Goal: Feedback & Contribution: Leave review/rating

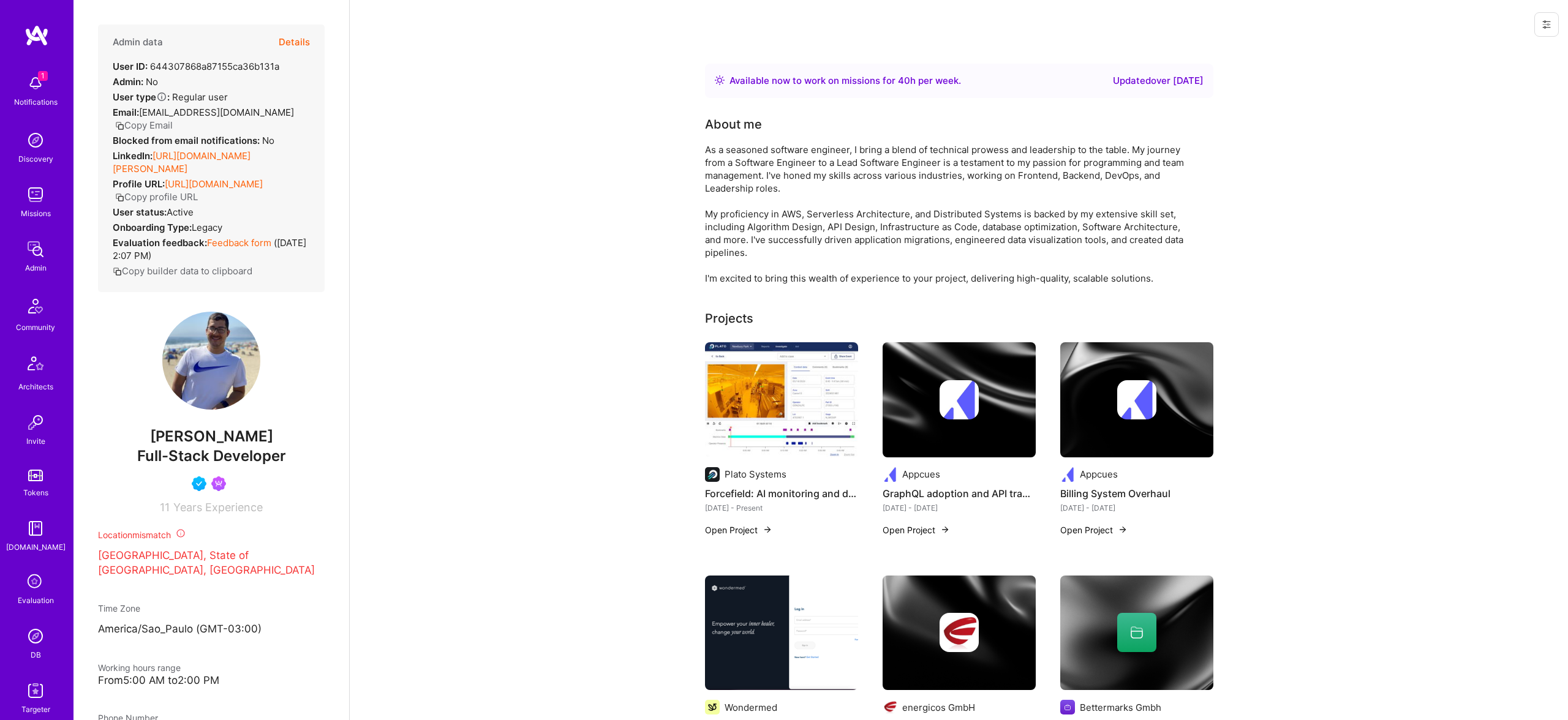
click at [38, 635] on img at bounding box center [35, 636] width 24 height 24
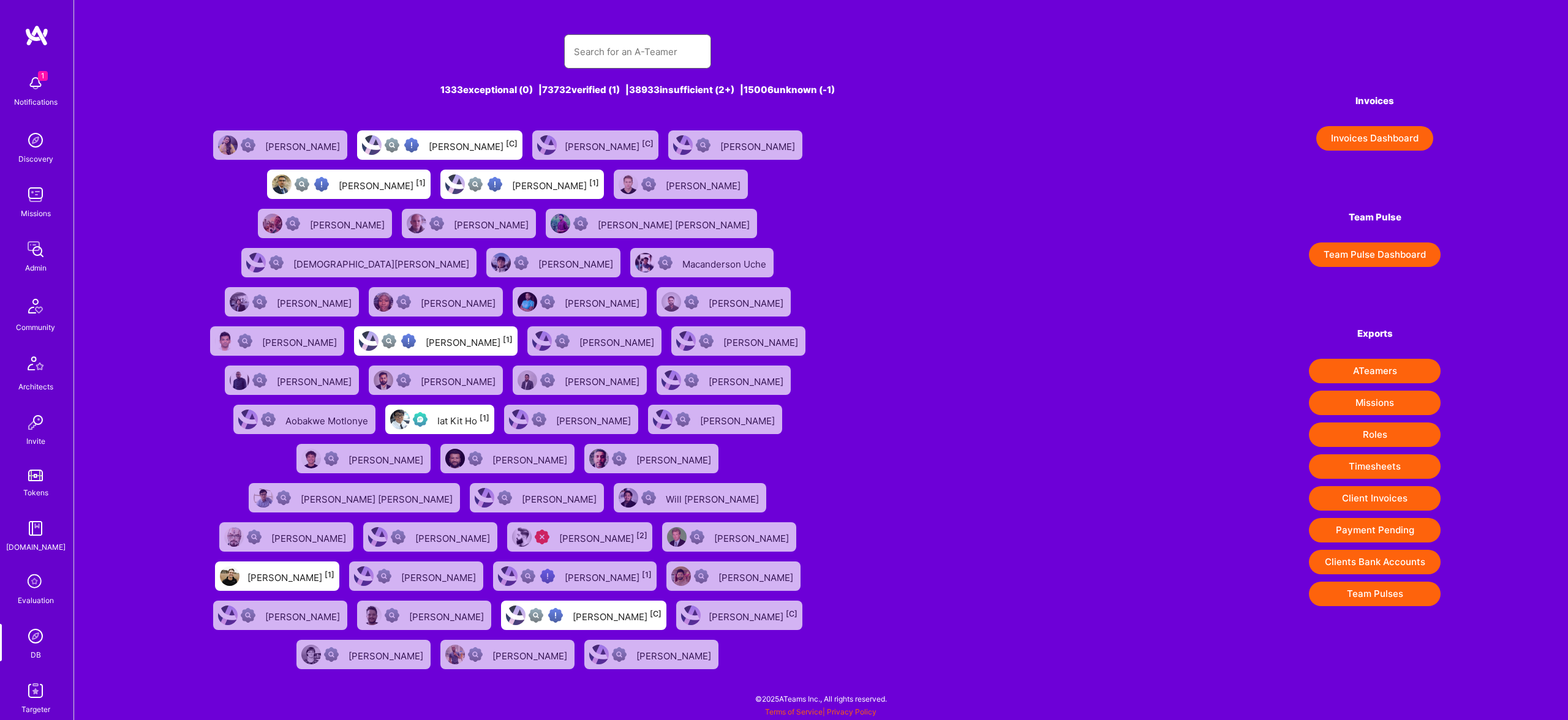
click at [657, 43] on input "text" at bounding box center [638, 52] width 128 height 31
paste input "[EMAIL_ADDRESS][DOMAIN_NAME]"
type input "[EMAIL_ADDRESS][DOMAIN_NAME]"
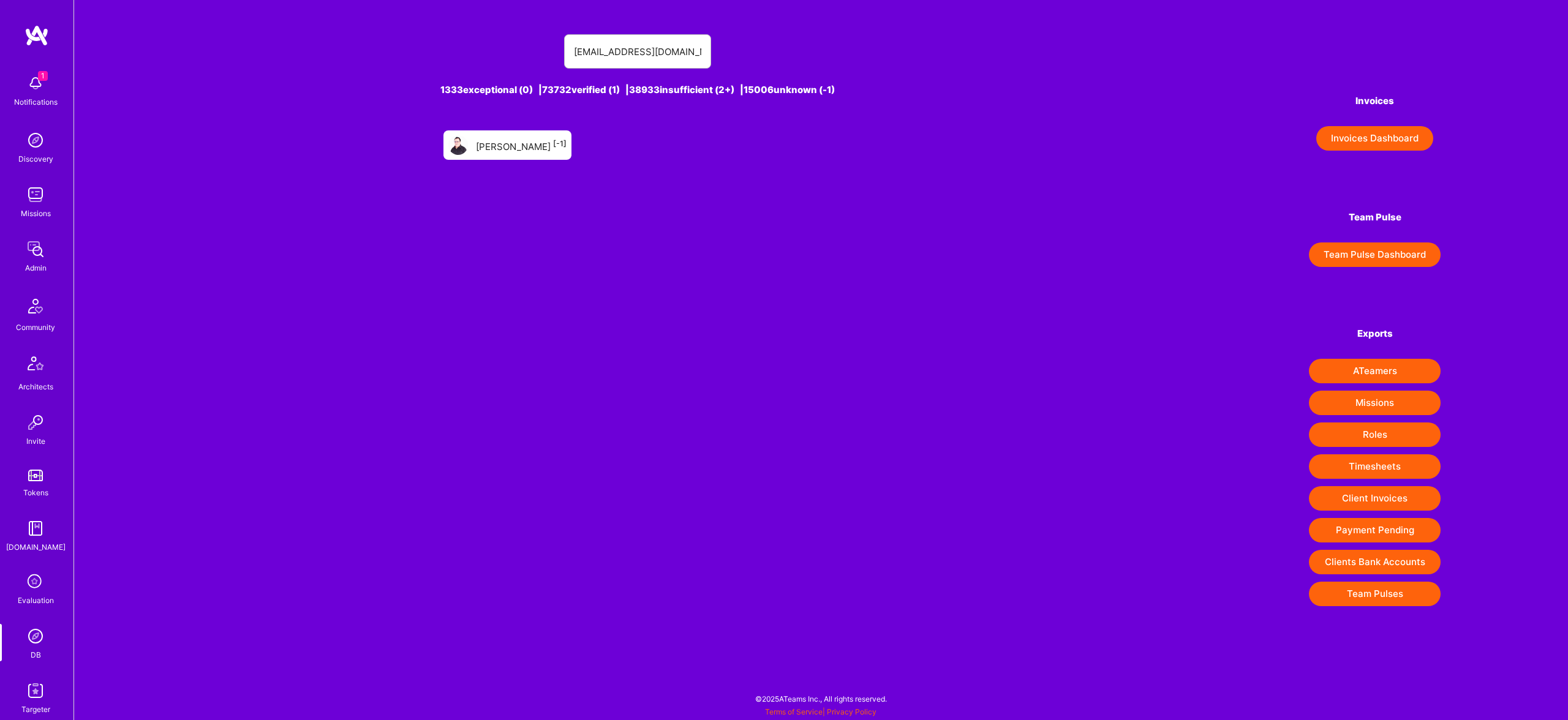
click at [527, 156] on div "[PERSON_NAME] [-1]" at bounding box center [507, 145] width 128 height 29
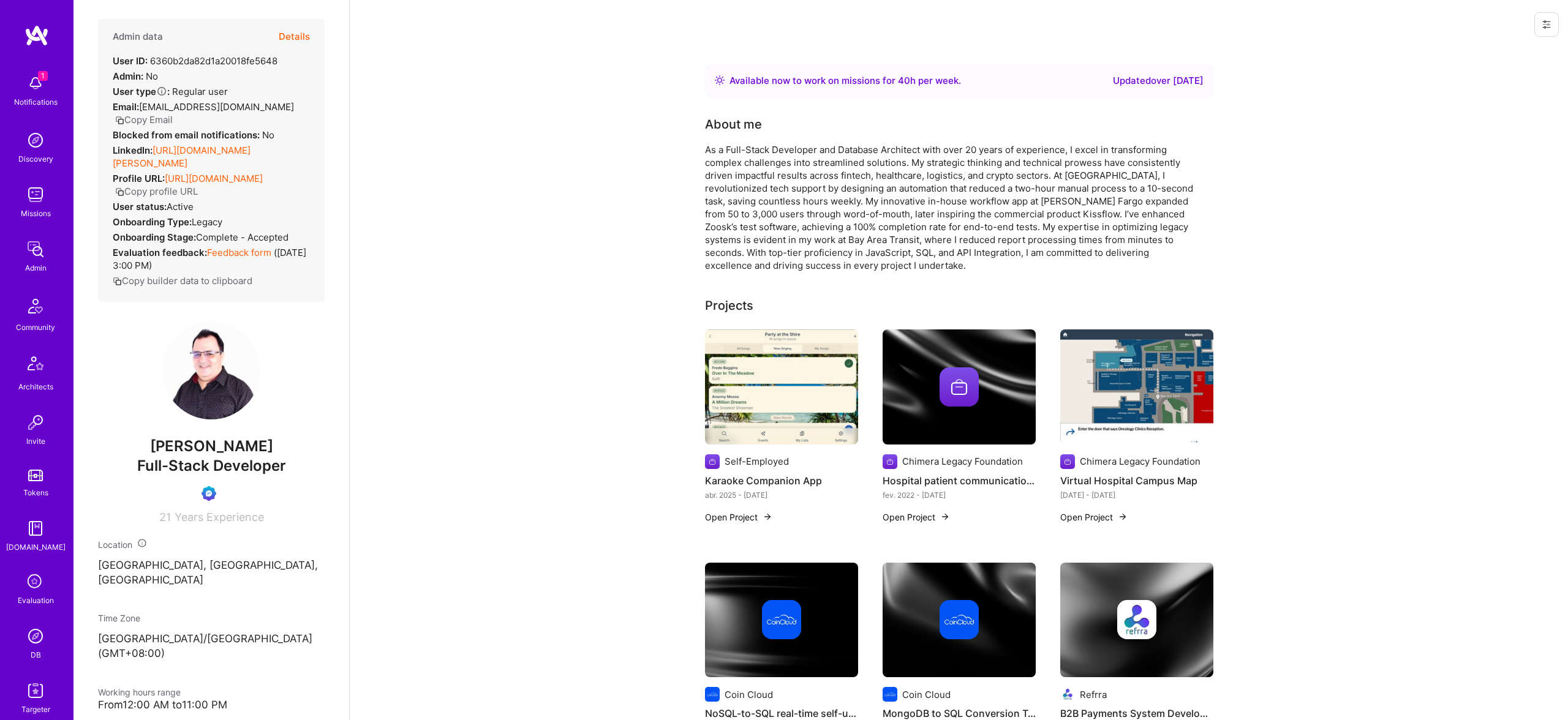
scroll to position [4, 0]
click at [300, 36] on button "Details" at bounding box center [294, 38] width 31 height 36
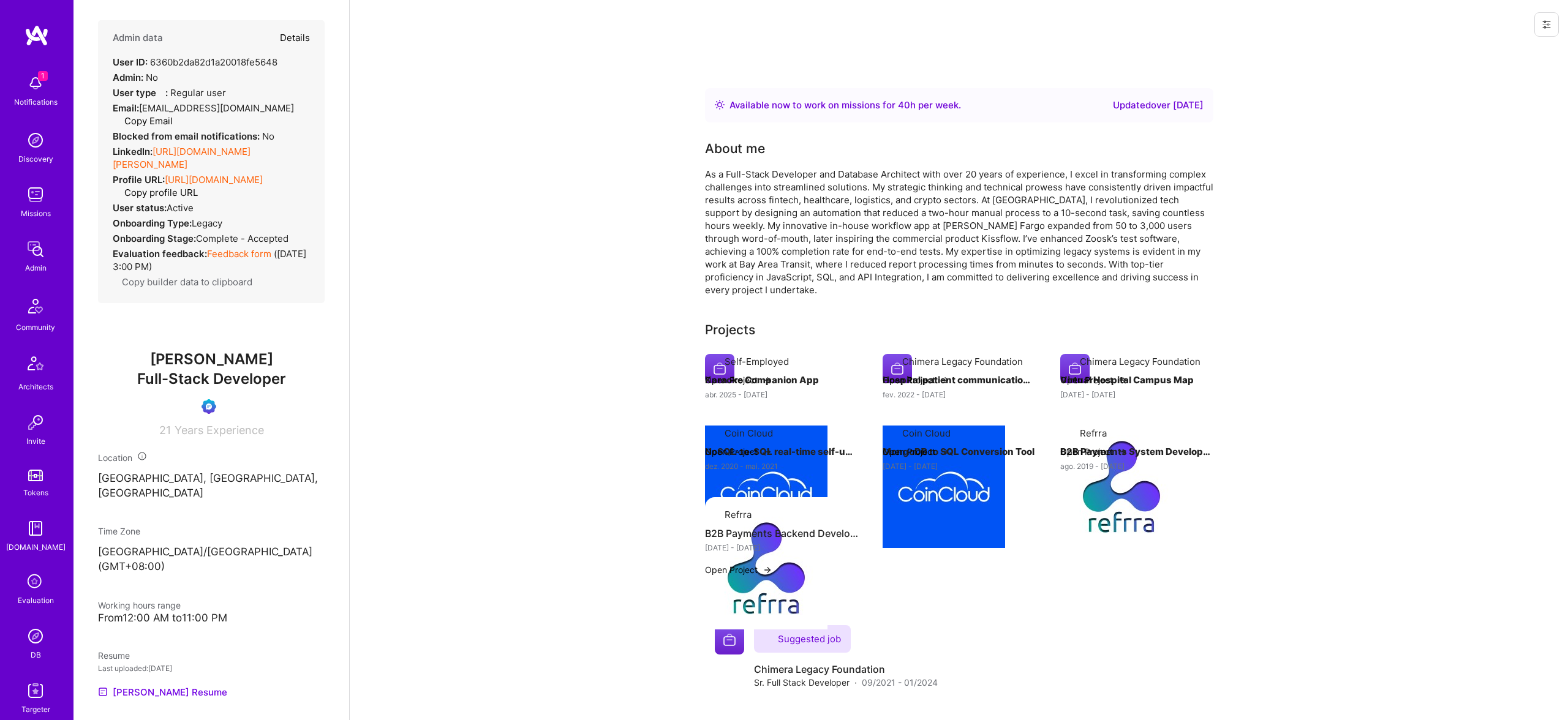
scroll to position [0, 0]
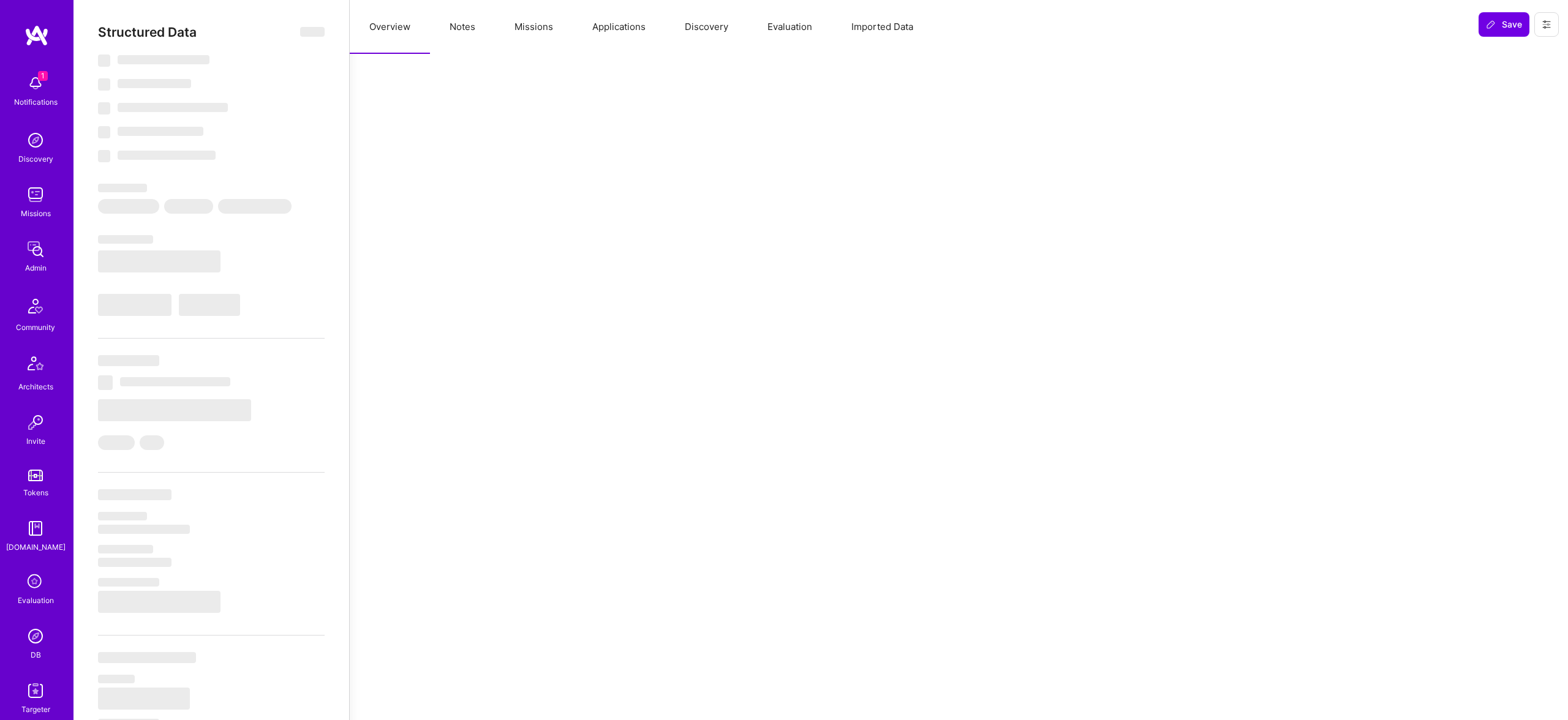
click at [780, 22] on button "Evaluation" at bounding box center [790, 27] width 84 height 54
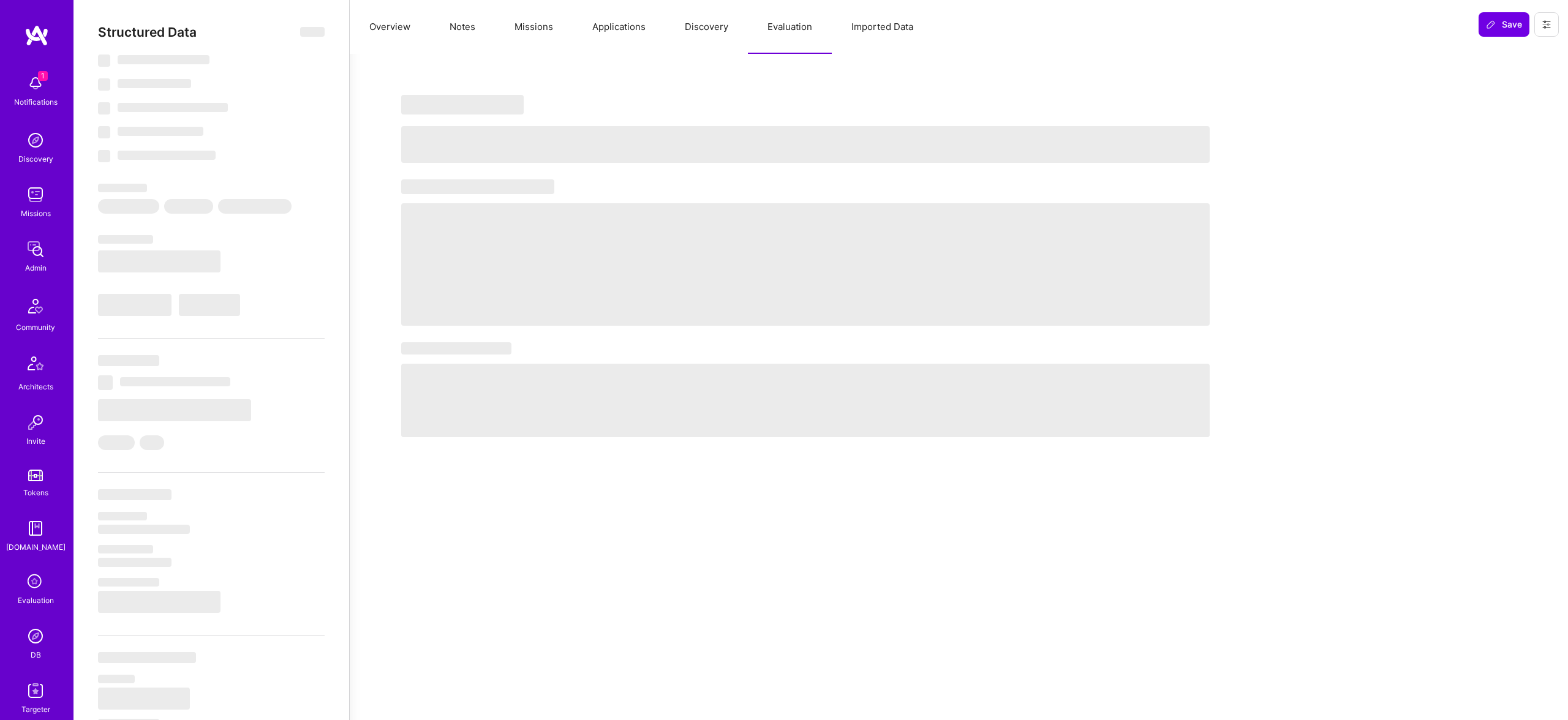
select select "Right Now"
select select "Unknown"
select select "US"
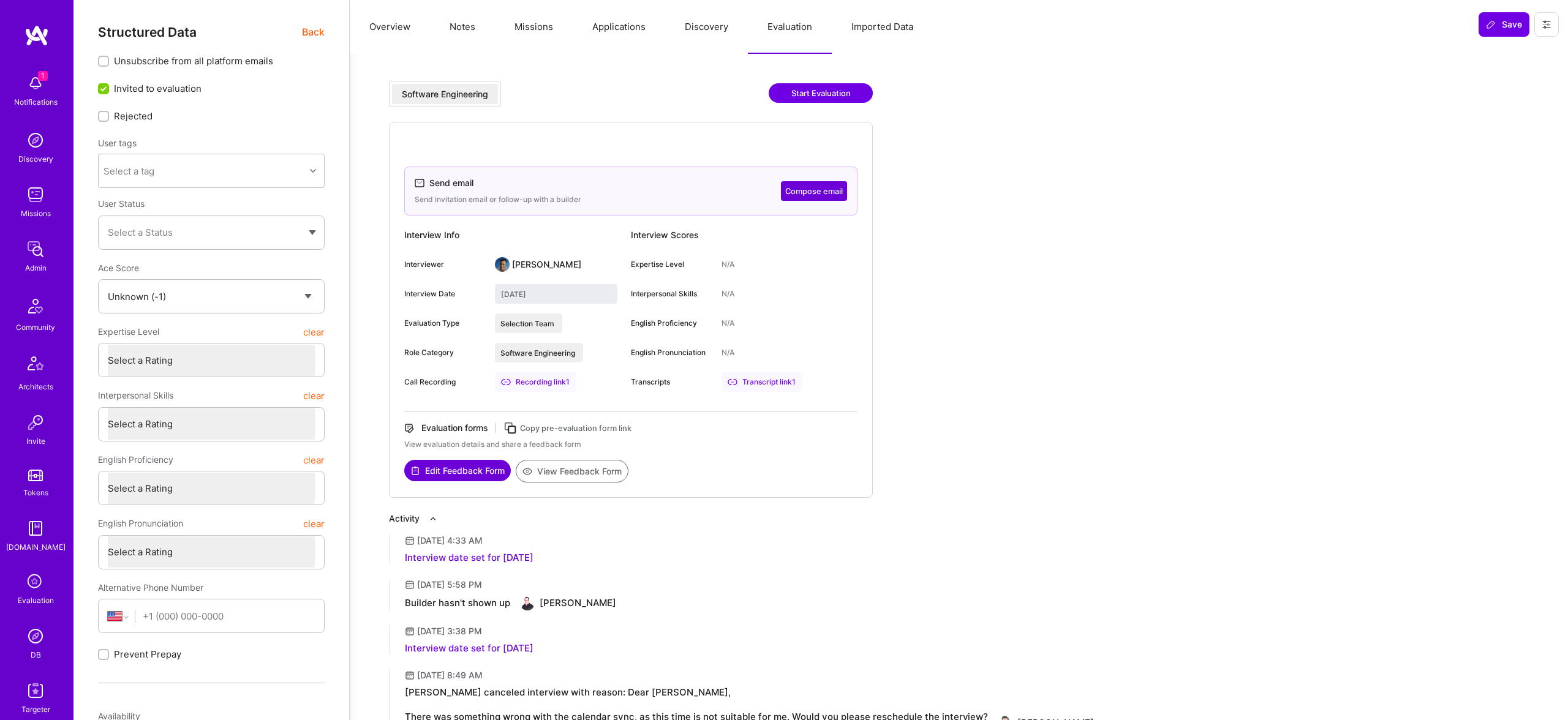
click at [31, 645] on img at bounding box center [35, 636] width 24 height 24
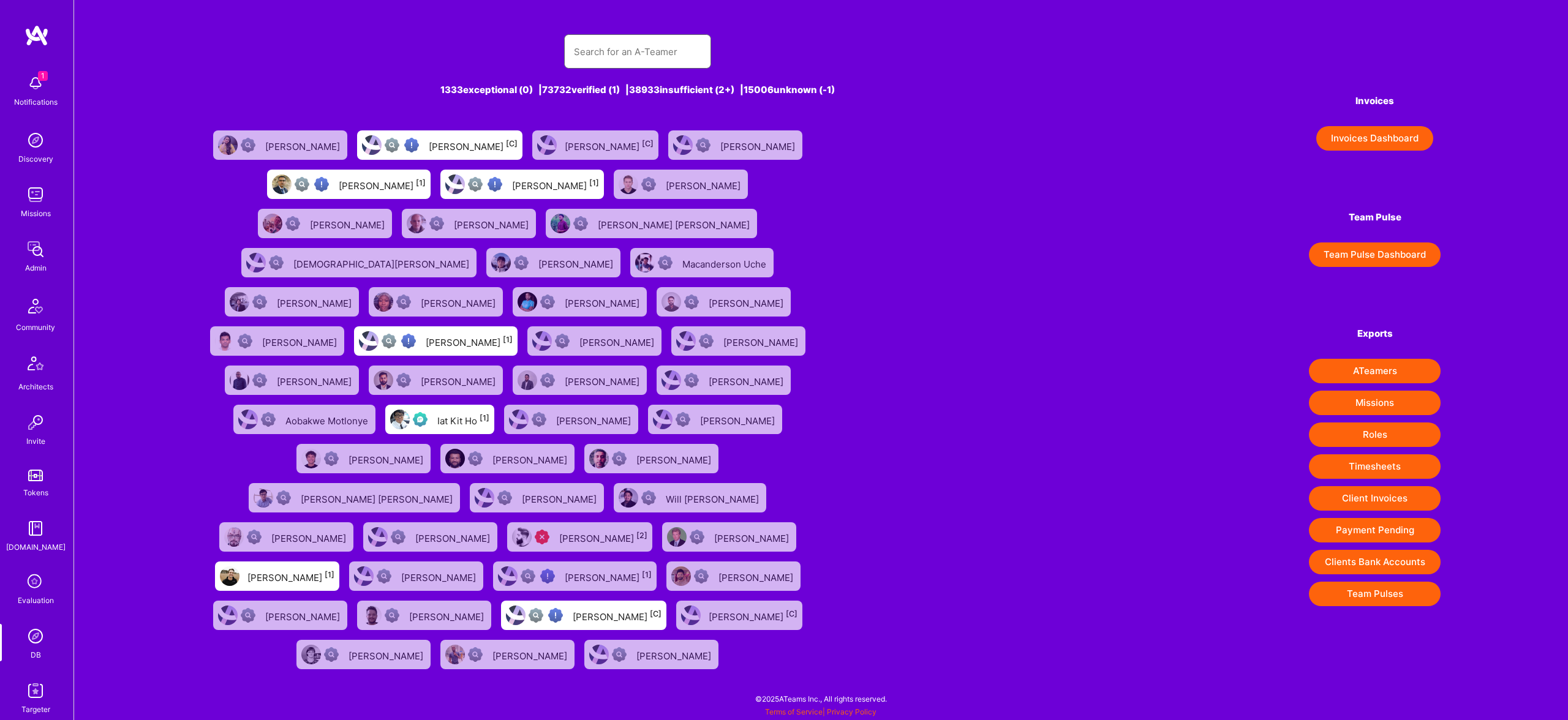
click at [648, 52] on input "text" at bounding box center [638, 52] width 128 height 31
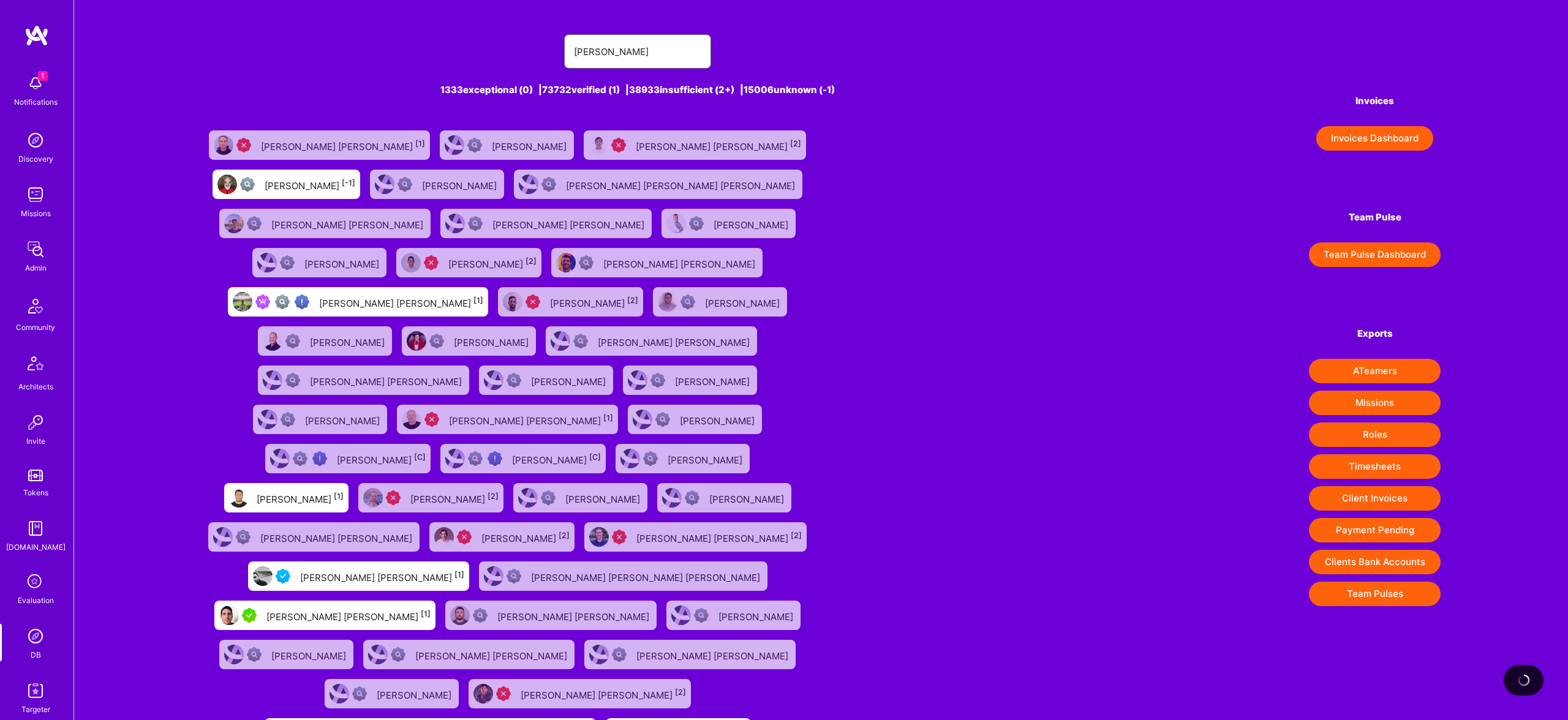
type input "[PERSON_NAME]"
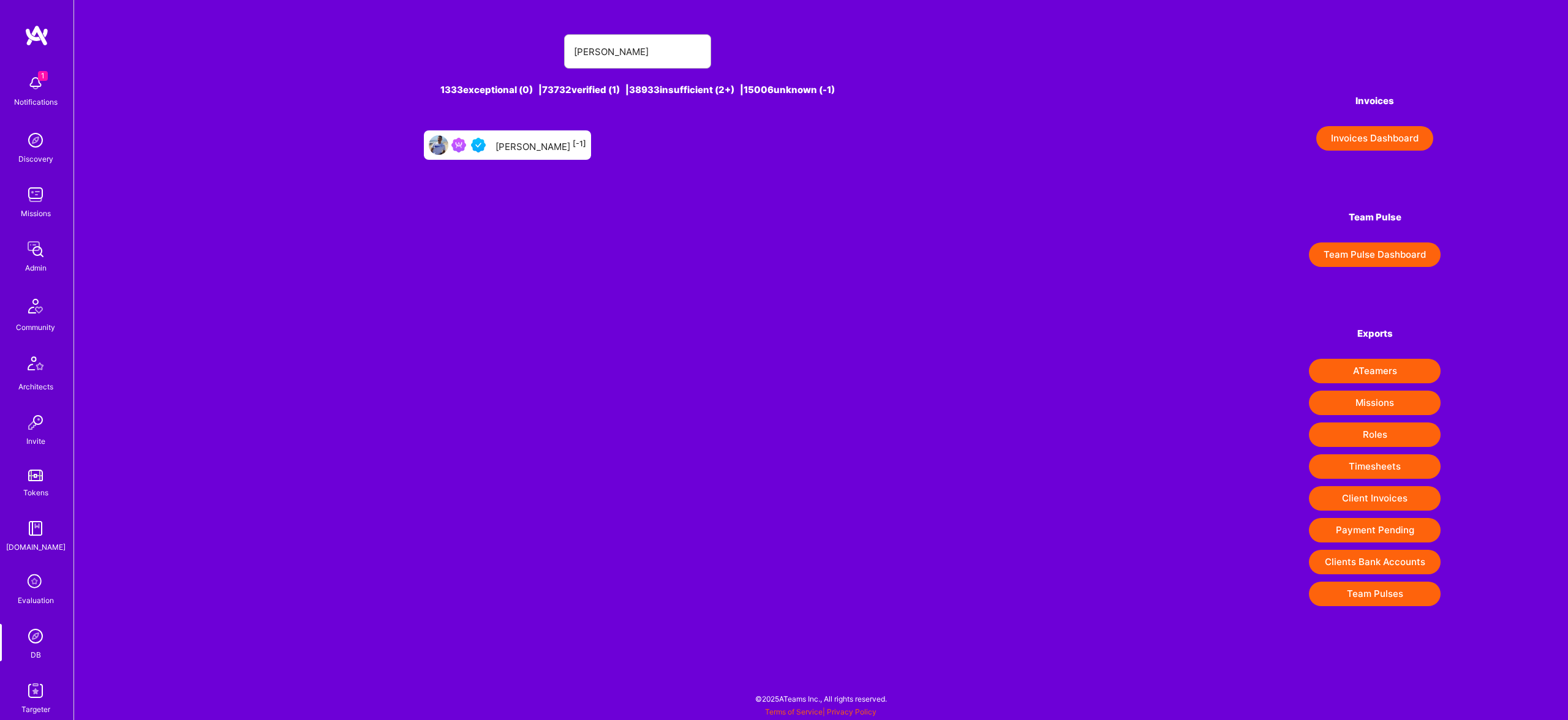
click at [539, 140] on div "[PERSON_NAME] [-1]" at bounding box center [541, 145] width 91 height 16
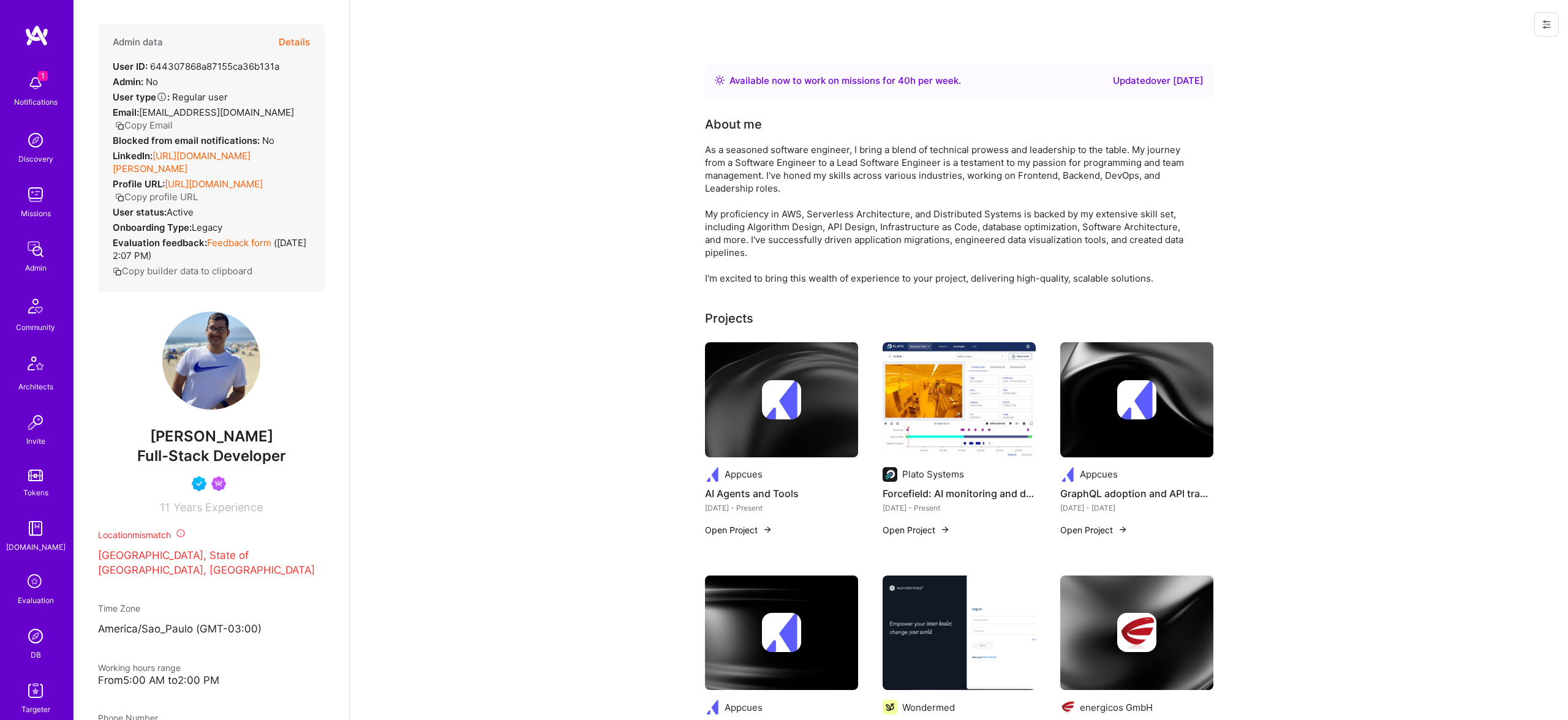
click at [287, 38] on button "Details" at bounding box center [294, 42] width 31 height 36
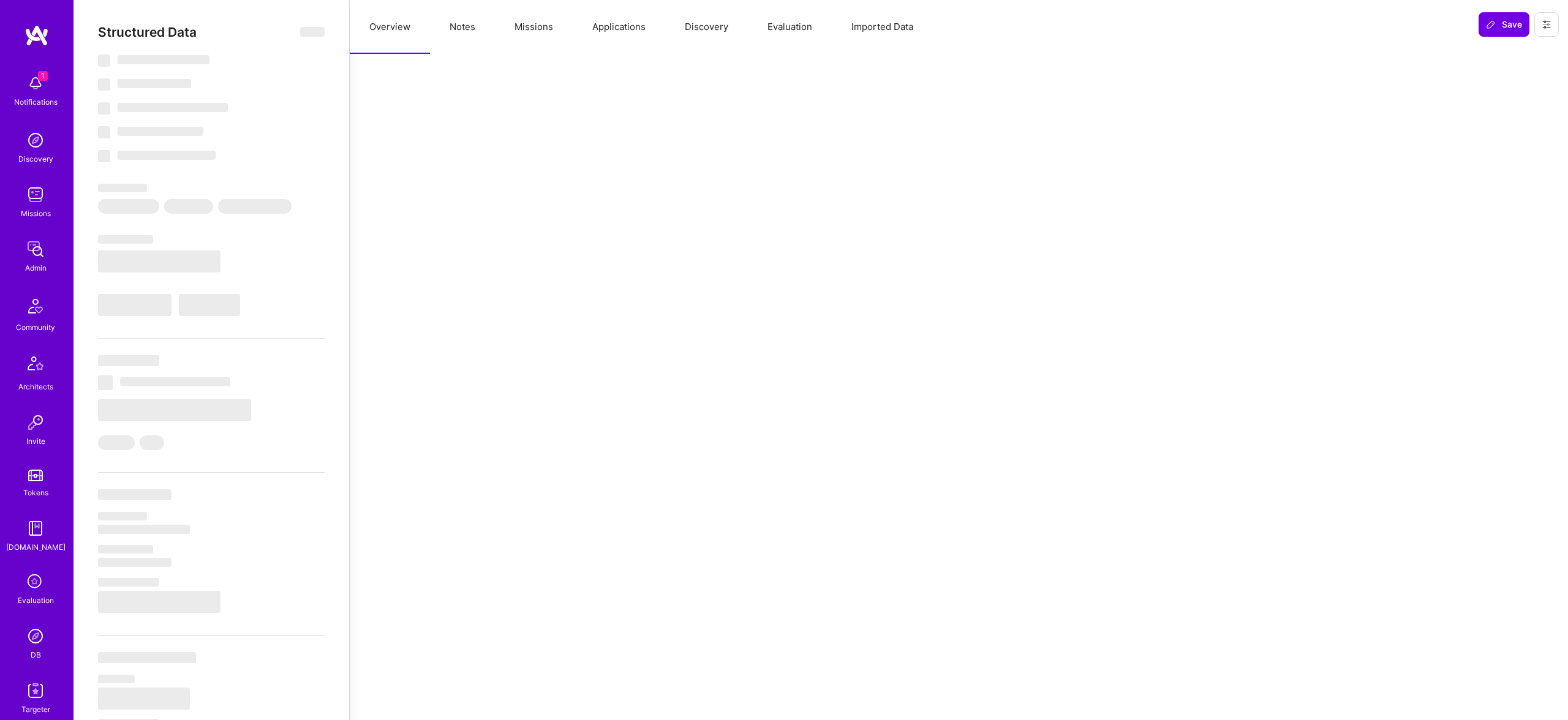
click at [763, 33] on button "Evaluation" at bounding box center [790, 27] width 84 height 54
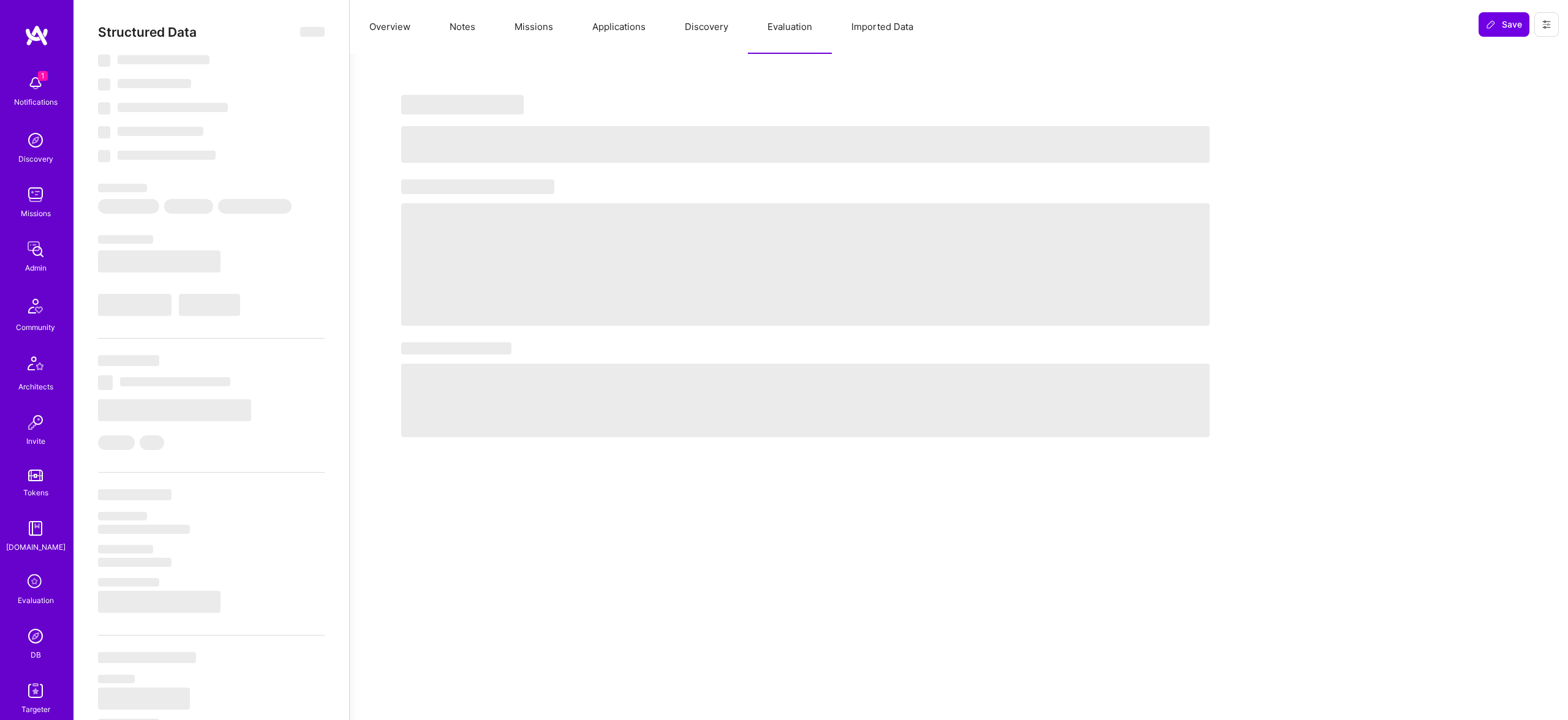
type textarea "x"
select select "Right Now"
select select "4"
select select "7"
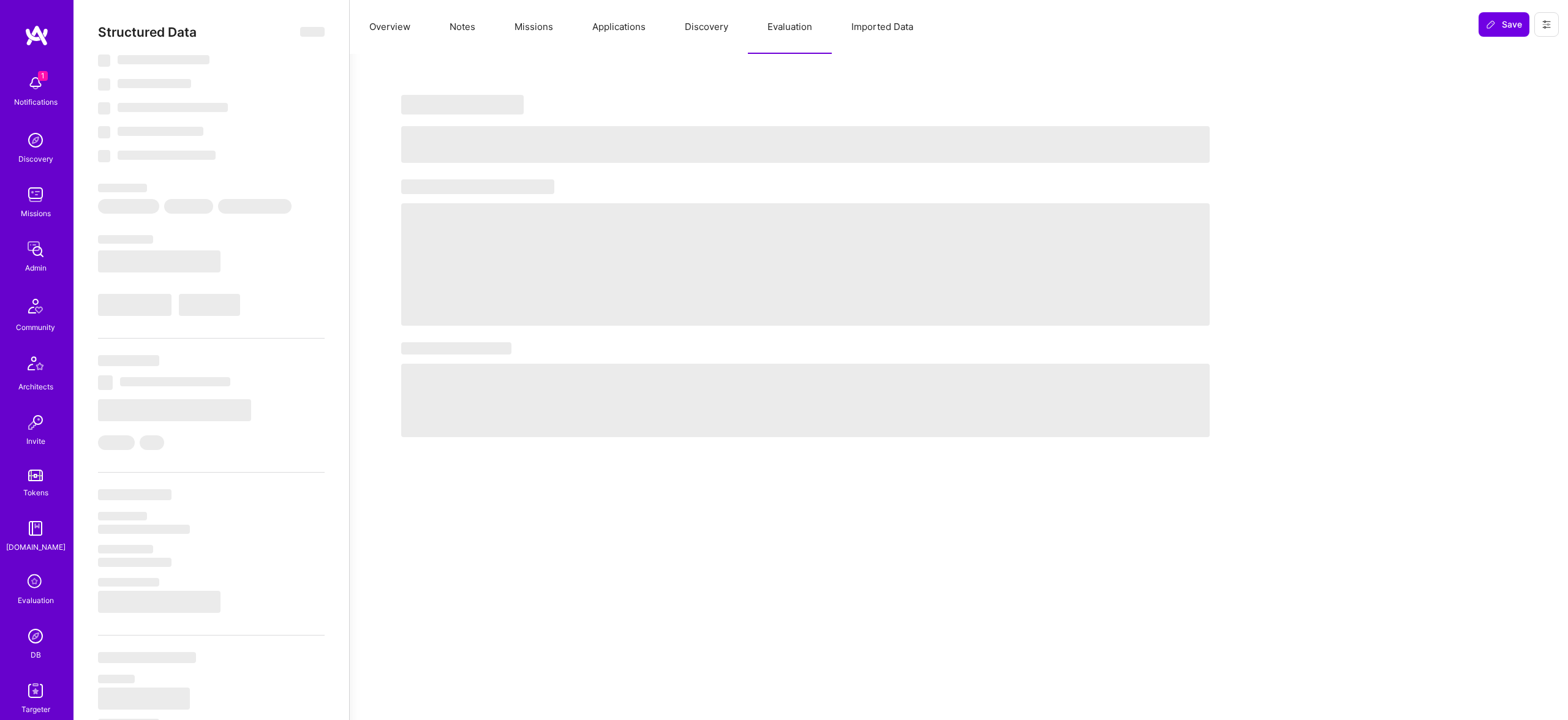
select select "7"
select select "BR"
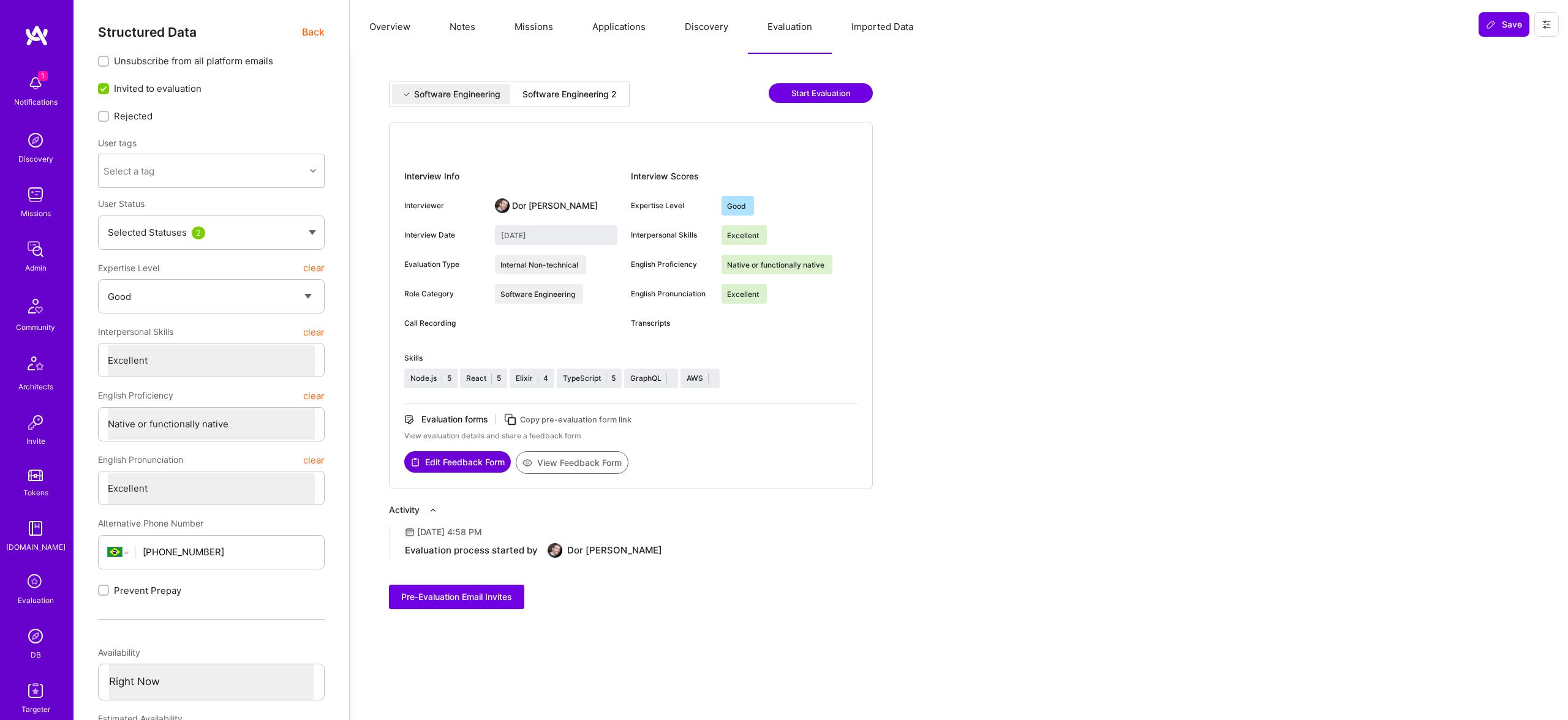
click at [569, 93] on div "Software Engineering 2" at bounding box center [569, 94] width 94 height 13
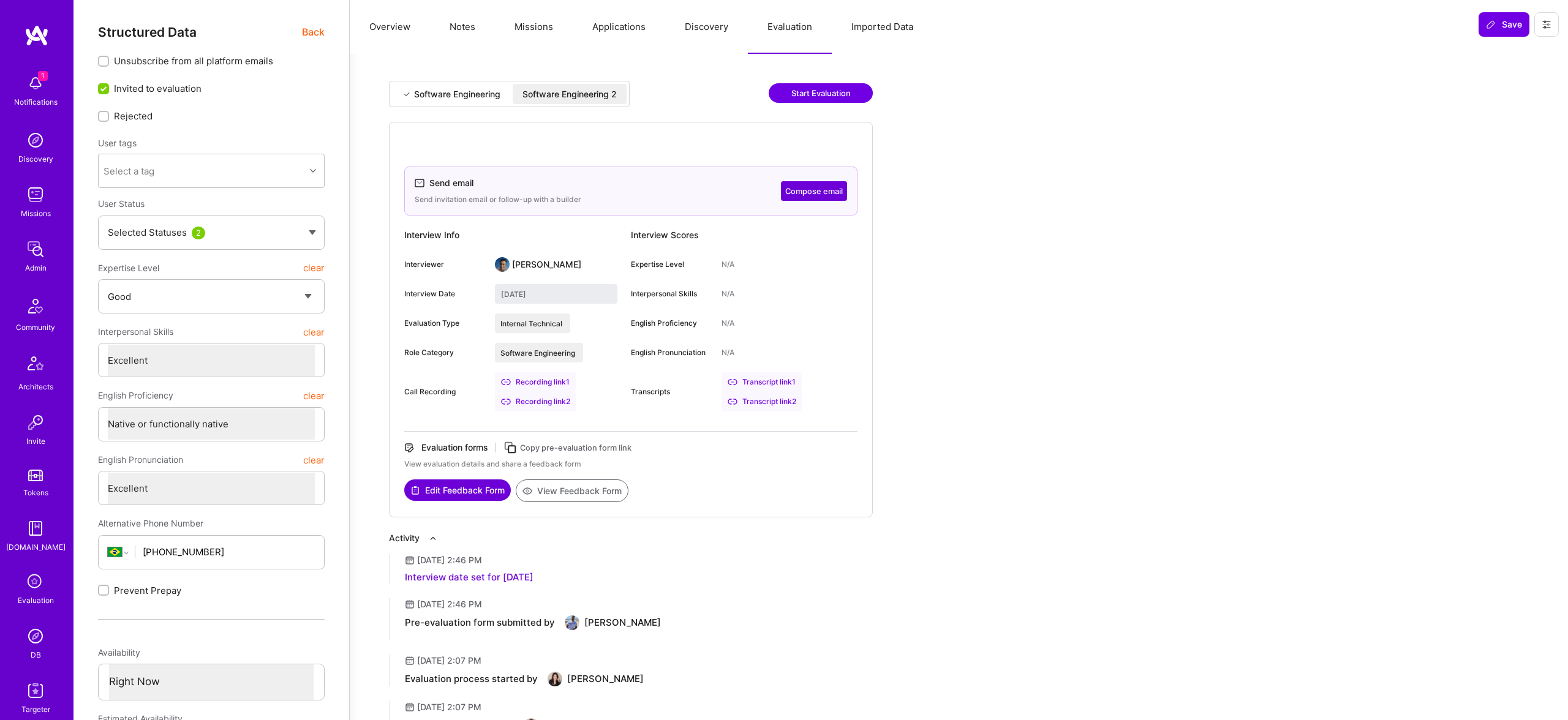
click at [447, 487] on button "Edit Feedback Form" at bounding box center [457, 490] width 107 height 22
click at [535, 93] on div "Software Engineering 2" at bounding box center [569, 94] width 94 height 13
click at [446, 91] on div "Software Engineering" at bounding box center [457, 94] width 87 height 13
type input "[DATE]"
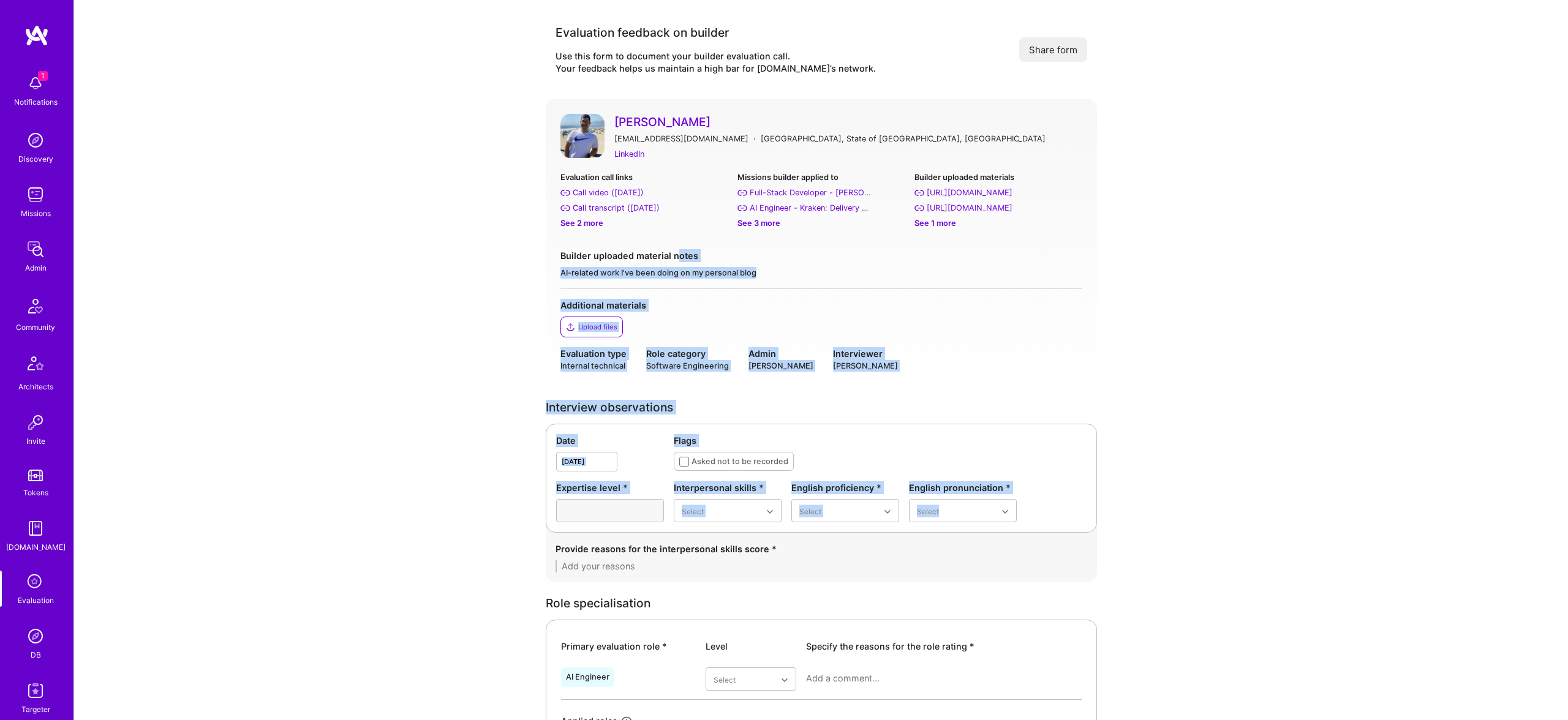
drag, startPoint x: 839, startPoint y: 499, endPoint x: 863, endPoint y: 563, distance: 68.4
click at [664, 519] on div "Expertise level * Interpersonal skills * Select English proficiency * Select En…" at bounding box center [821, 502] width 530 height 41
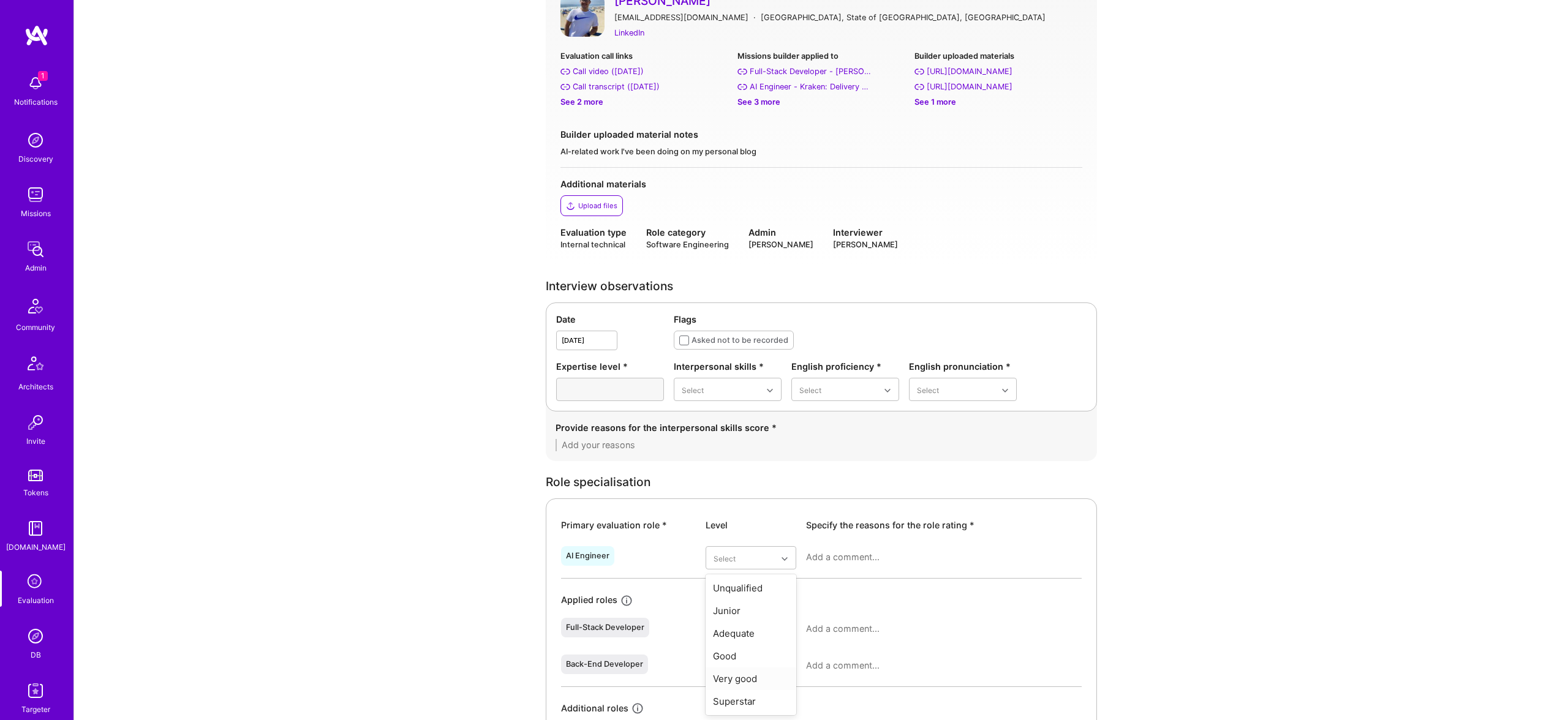
scroll to position [121, 0]
click at [733, 698] on div "Superstar" at bounding box center [751, 701] width 91 height 22
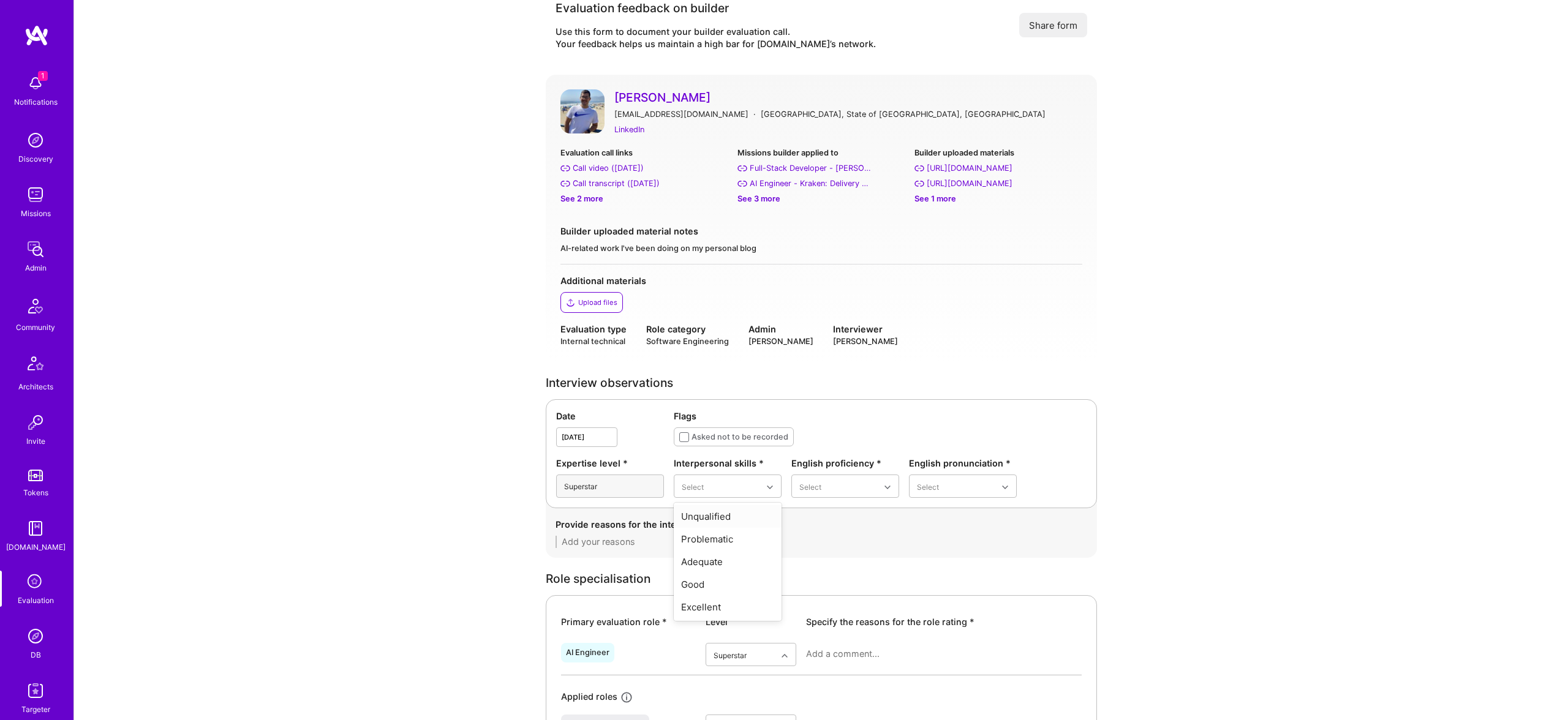
scroll to position [50, 0]
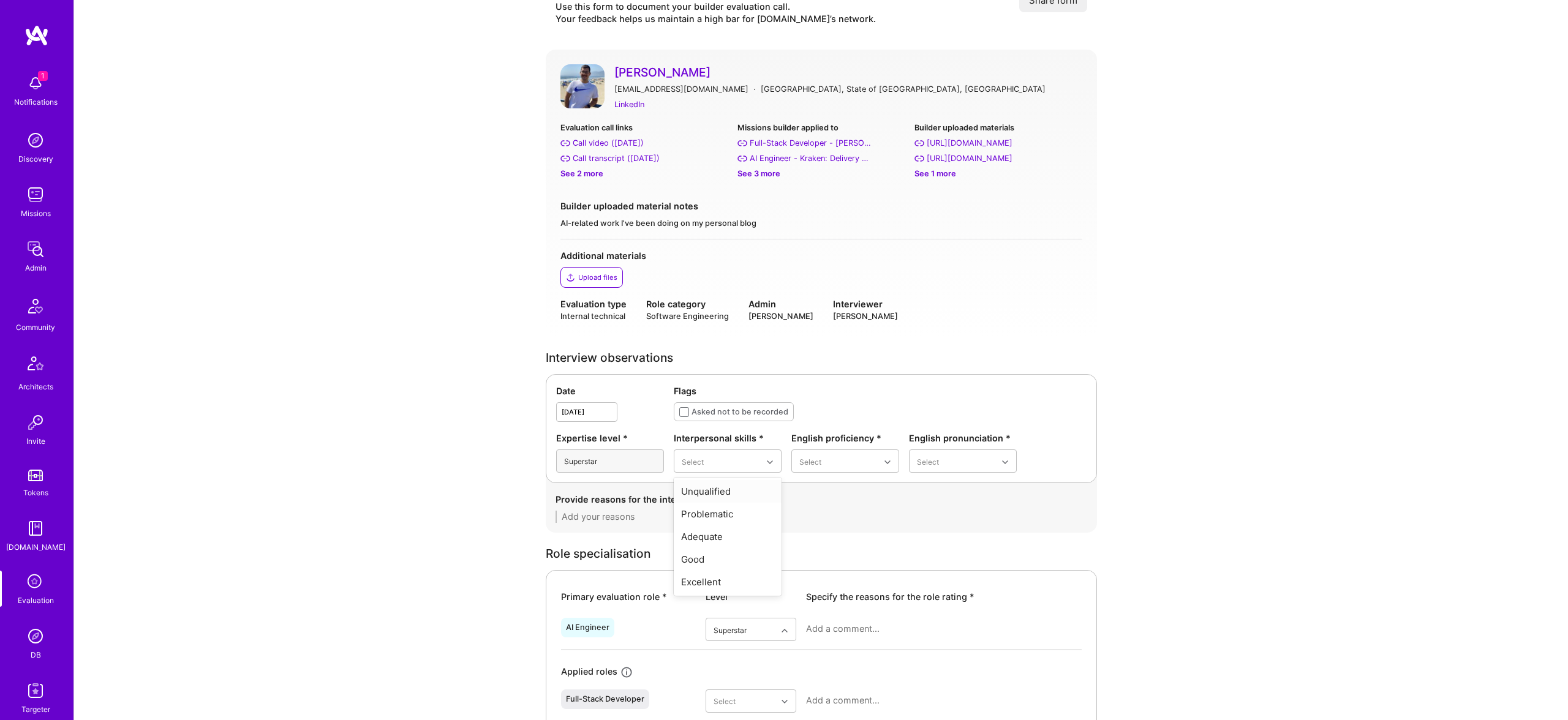
drag, startPoint x: 841, startPoint y: 478, endPoint x: 770, endPoint y: 483, distance: 71.2
click at [837, 478] on div "Date Sep 18,2025 Flags Asked not to be recorded Expertise level * Superstar Int…" at bounding box center [821, 428] width 551 height 109
click at [720, 580] on div "Excellent" at bounding box center [728, 582] width 108 height 22
click at [836, 569] on div "Native or functionally native" at bounding box center [845, 564] width 108 height 36
click at [941, 559] on div "Excellent" at bounding box center [963, 557] width 108 height 22
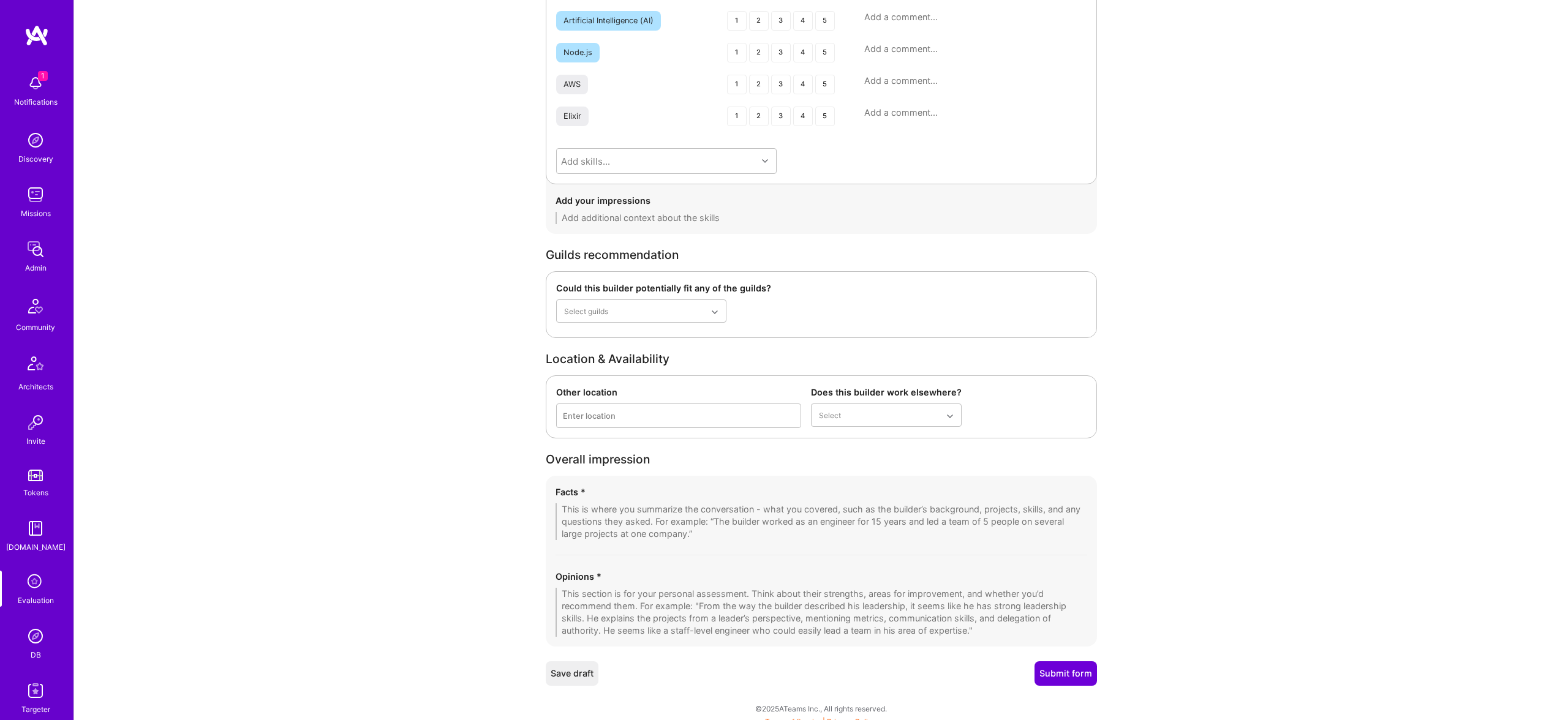
scroll to position [1936, 0]
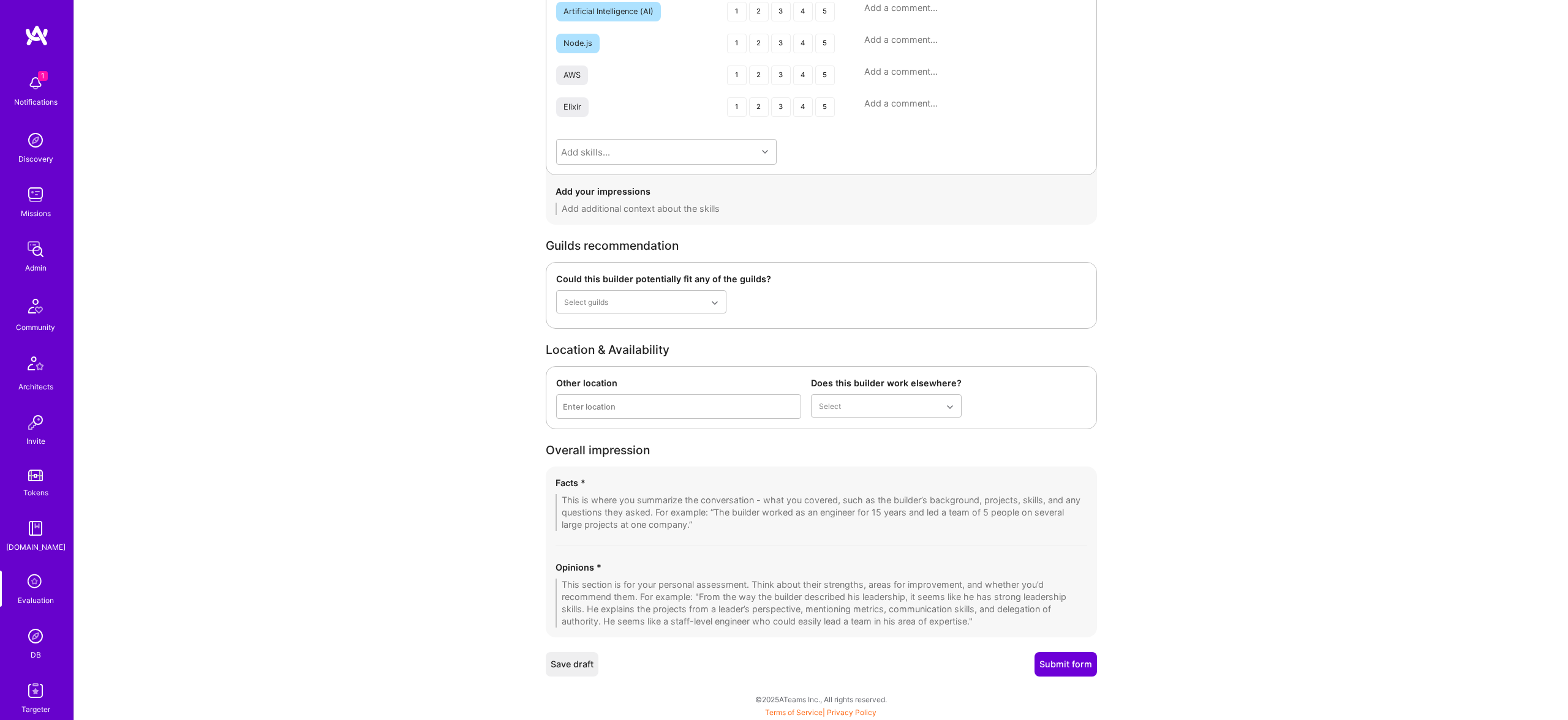
click at [685, 507] on textarea at bounding box center [821, 512] width 532 height 37
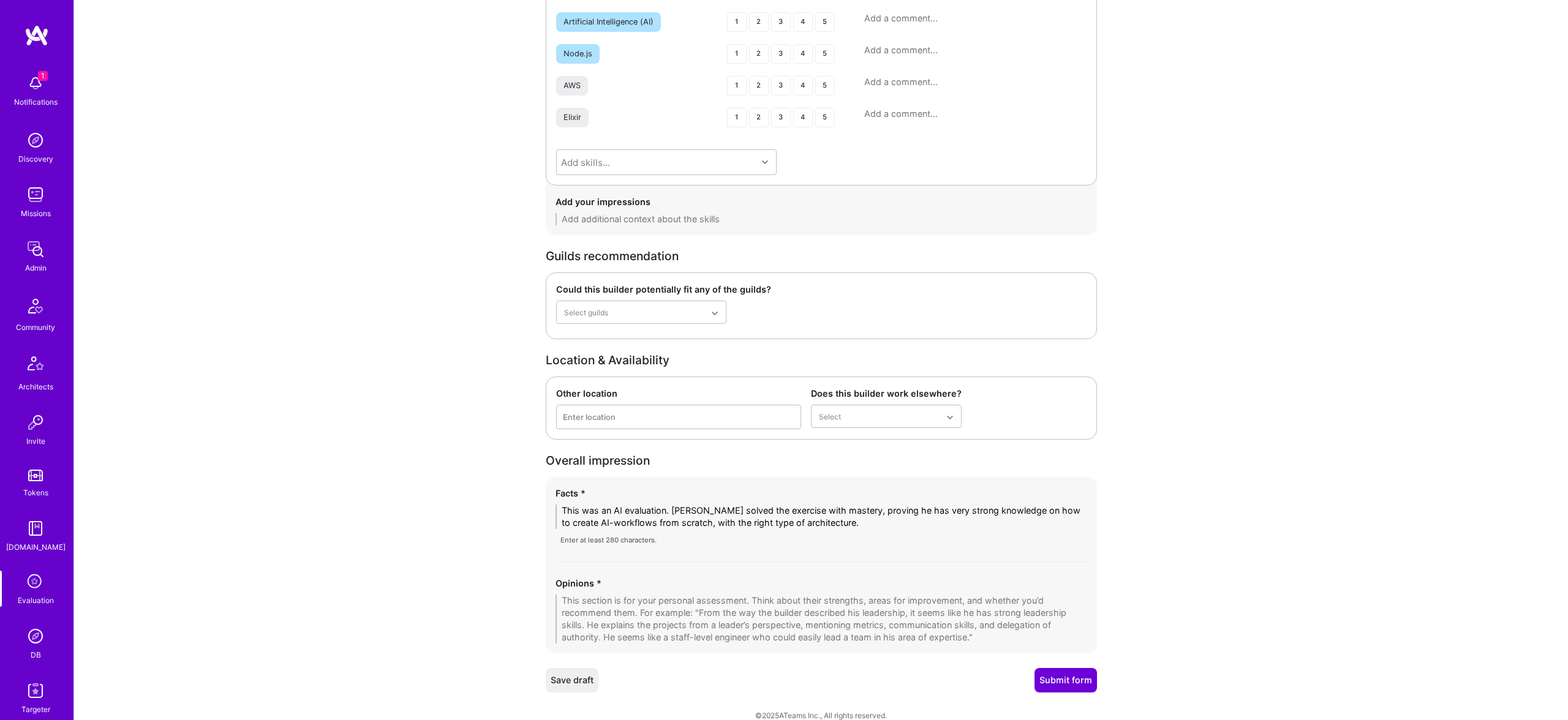
scroll to position [1942, 0]
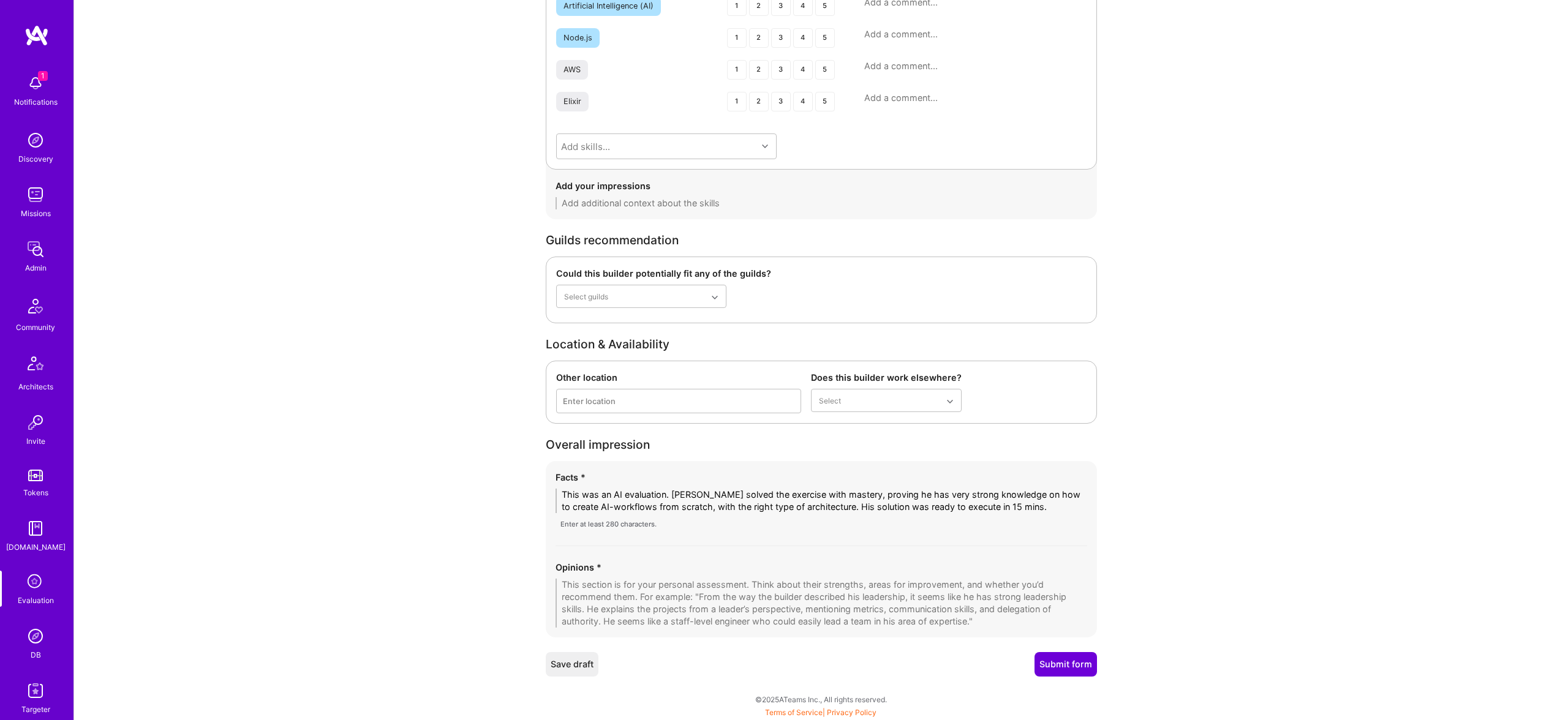
paste textarea "Juan successfully completed the AI-workflow exercise with clear mastery. He dem…"
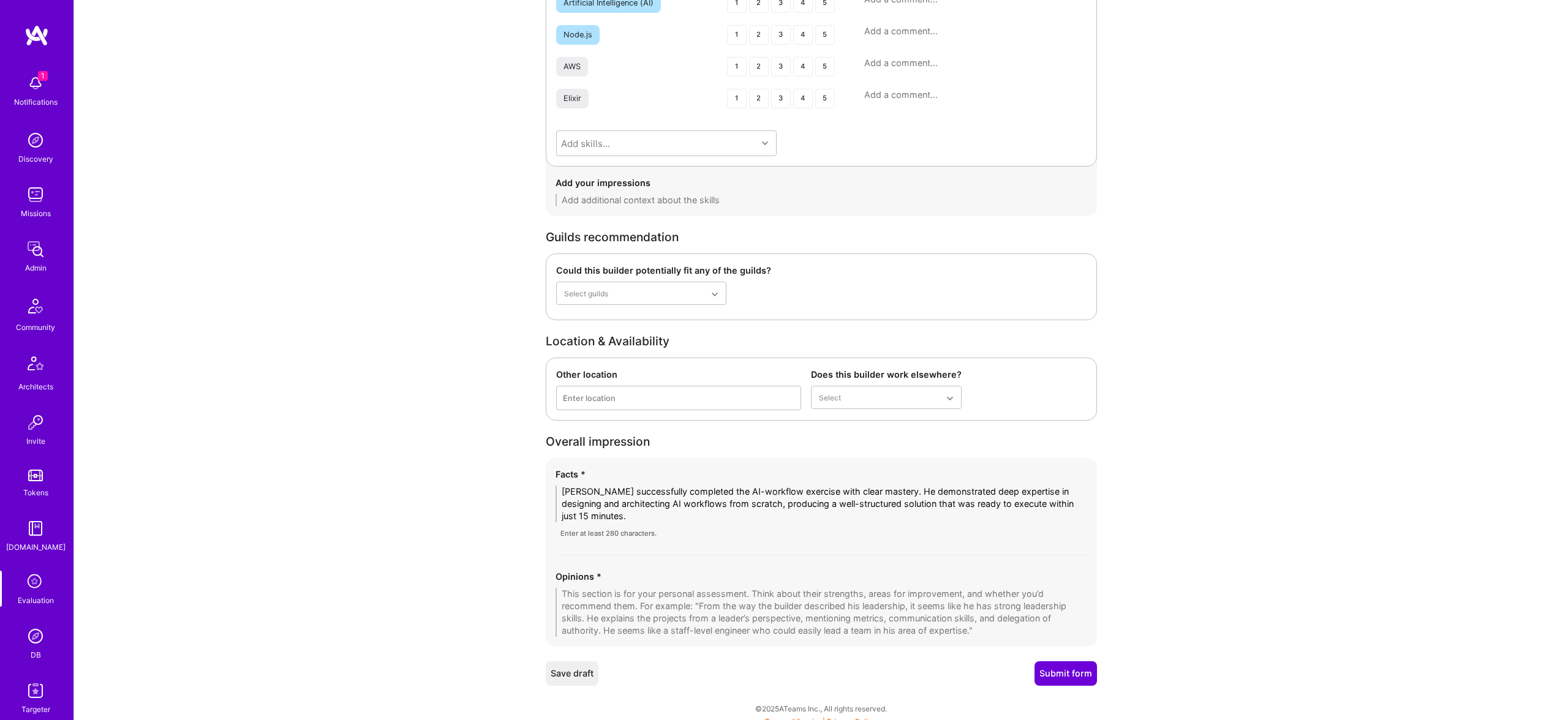
type textarea "Juan successfully completed the AI-workflow exercise with clear mastery. He dem…"
click at [717, 626] on textarea at bounding box center [821, 613] width 532 height 49
paste textarea "Juan successfully completed the AI-workflow exercise with clear mastery. He dem…"
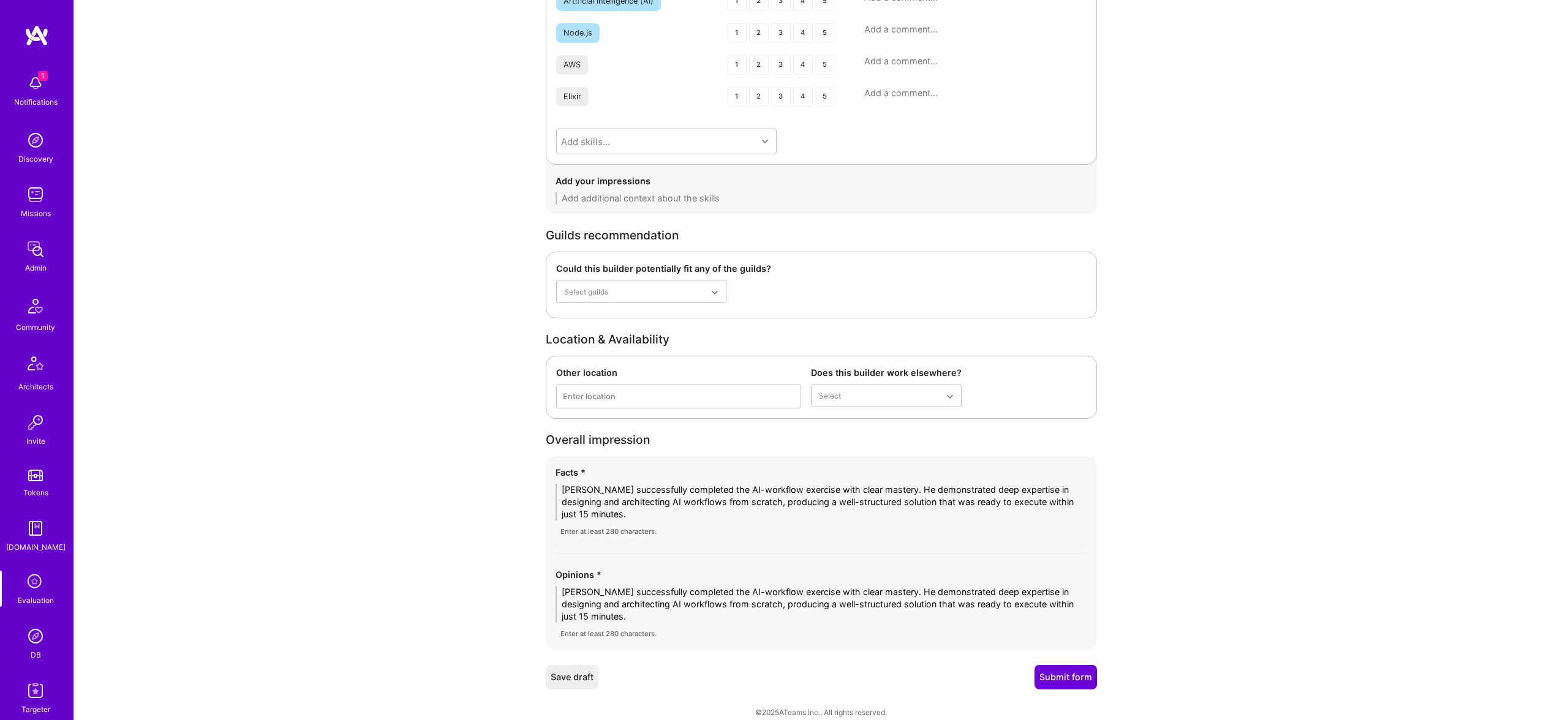
type textarea "Juan successfully completed the AI-workflow exercise with clear mastery. He dem…"
click at [1075, 675] on button "Submit form" at bounding box center [1066, 677] width 63 height 24
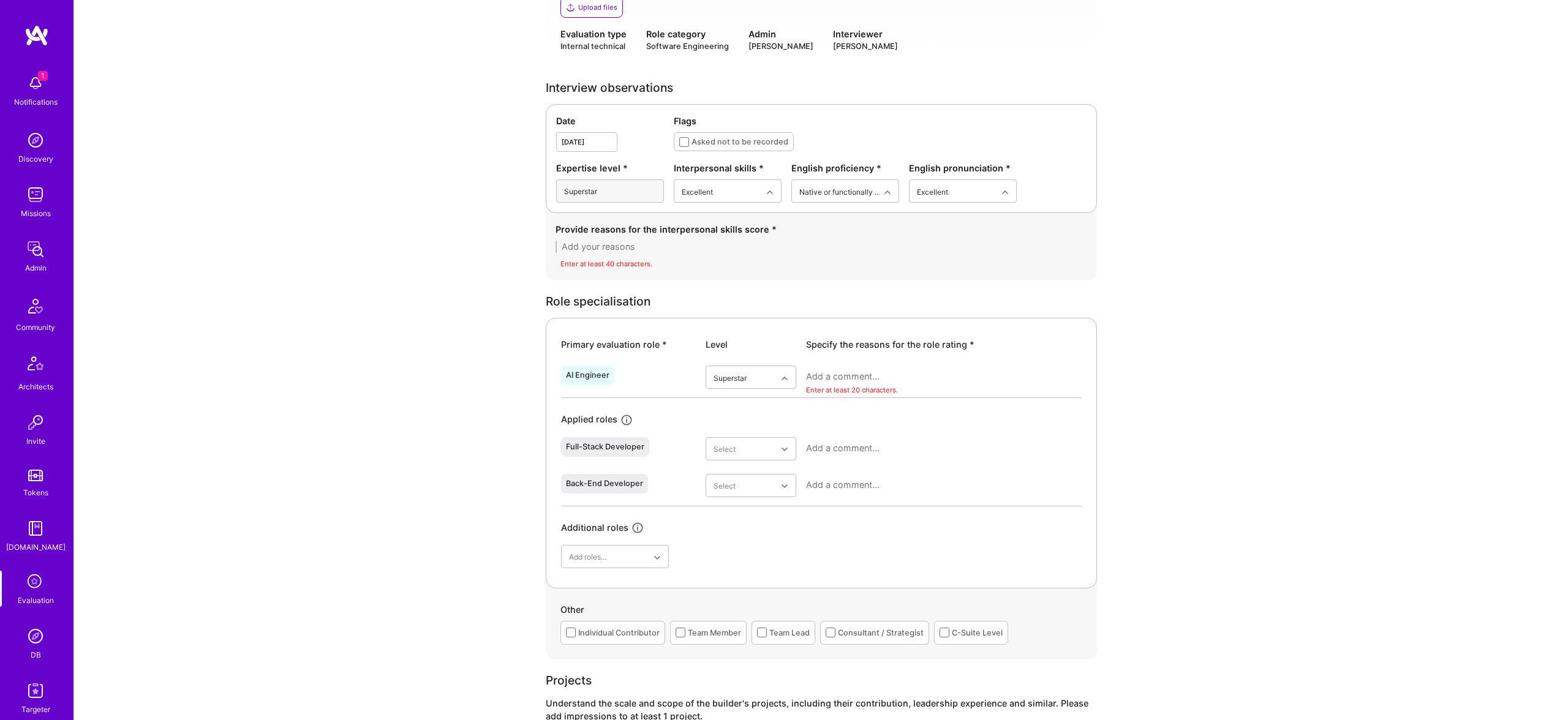
scroll to position [318, 0]
click at [897, 381] on textarea at bounding box center [943, 378] width 276 height 13
paste textarea "Juan successfully completed the AI-workflow exercise with clear mastery. He dem…"
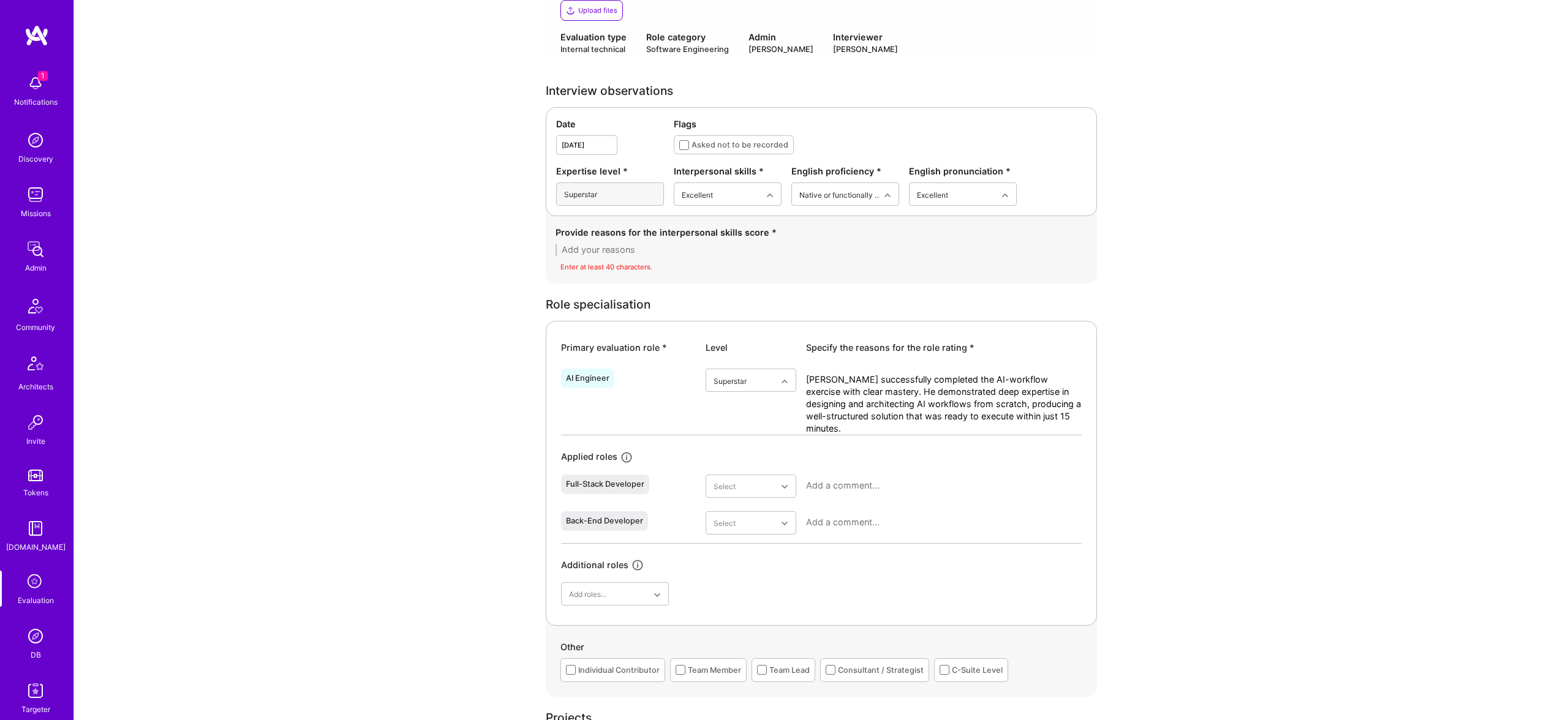
scroll to position [316, 0]
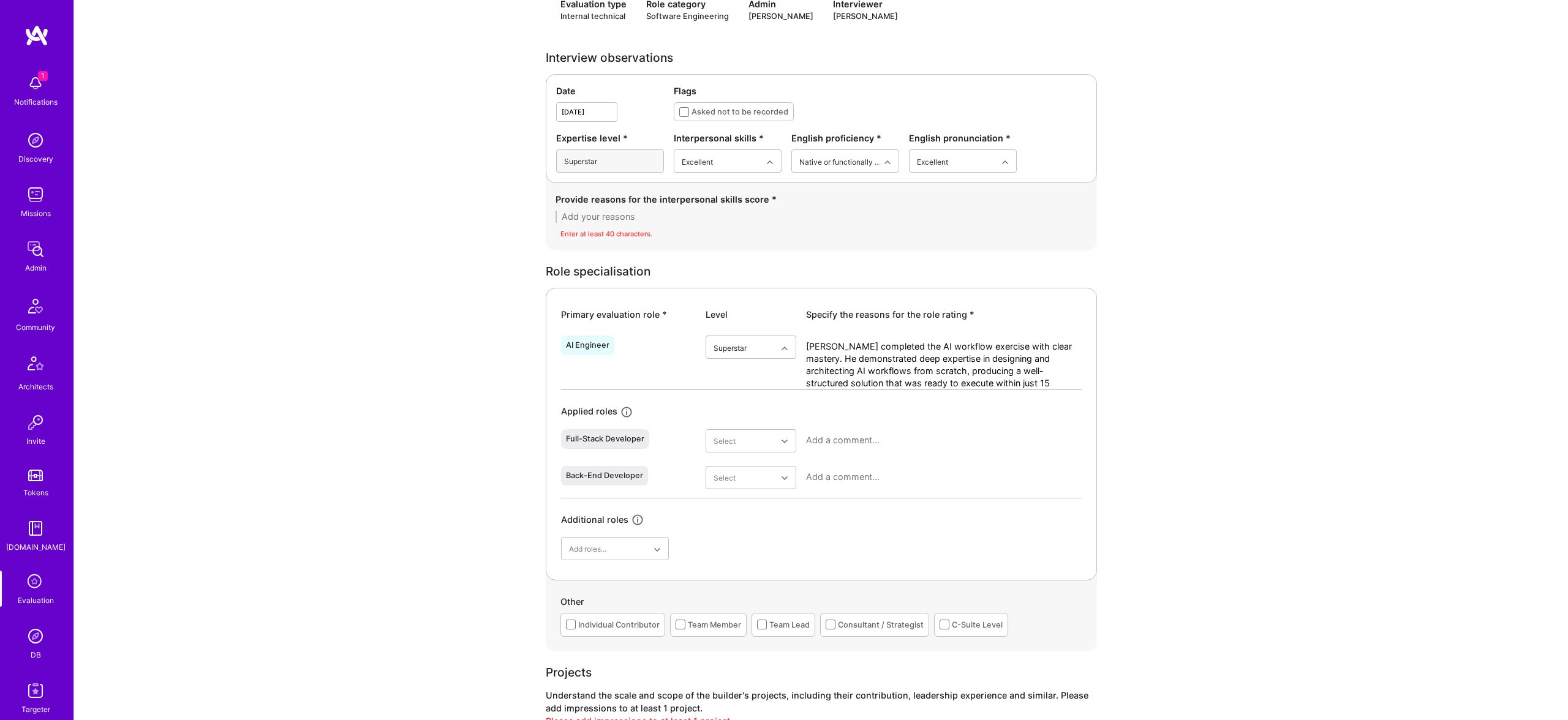
type textarea "Juan completed the AI workflow exercise with clear mastery. He demonstrated dee…"
click at [664, 249] on div "Provide reasons for the interpersonal skills score * Enter at least 40 characte…" at bounding box center [821, 216] width 551 height 68
click at [662, 228] on div "Enter at least 40 characters." at bounding box center [821, 234] width 532 height 13
click at [669, 221] on textarea at bounding box center [821, 221] width 532 height 13
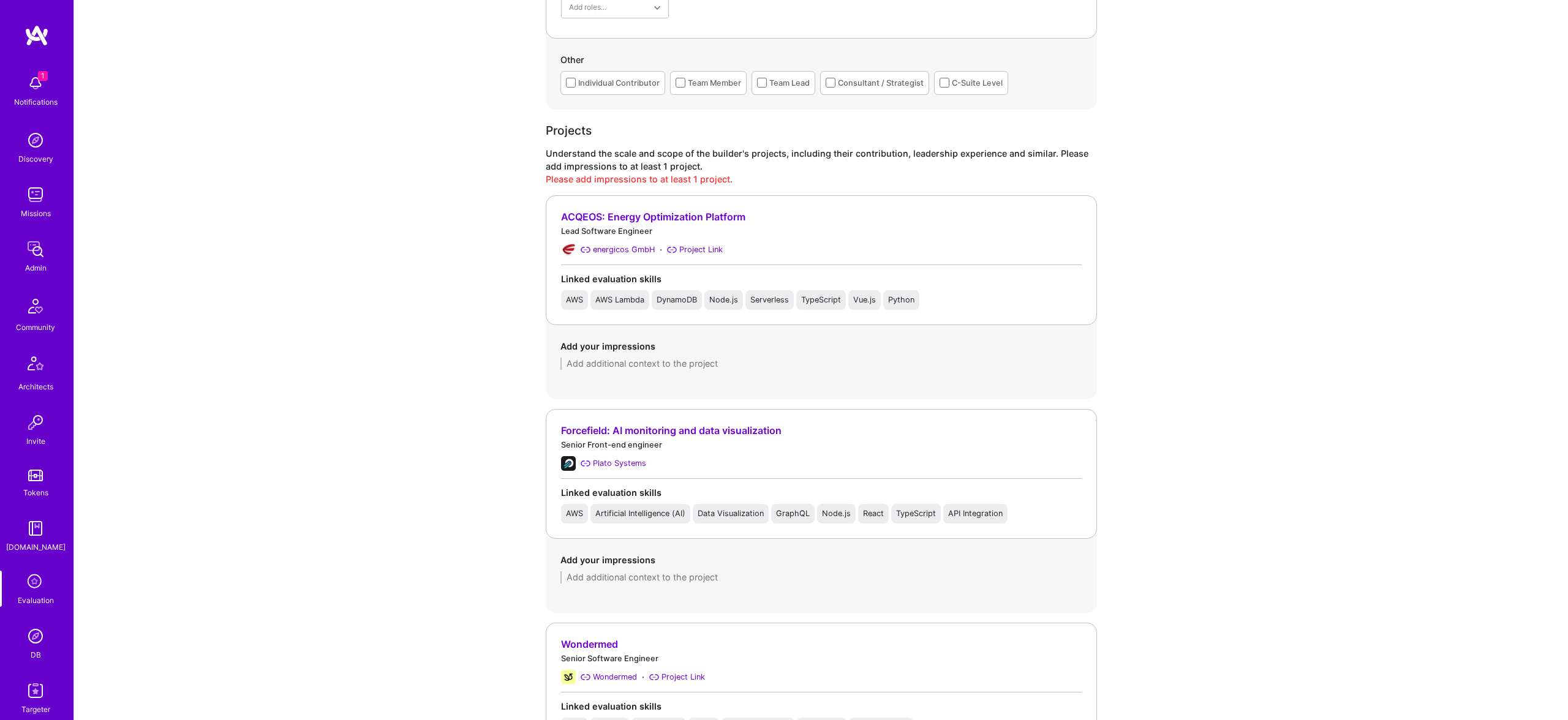
drag, startPoint x: 674, startPoint y: 379, endPoint x: 673, endPoint y: 370, distance: 9.1
click at [674, 378] on div "Add your impressions" at bounding box center [821, 354] width 551 height 59
click at [673, 370] on div "Add your impressions" at bounding box center [821, 353] width 551 height 59
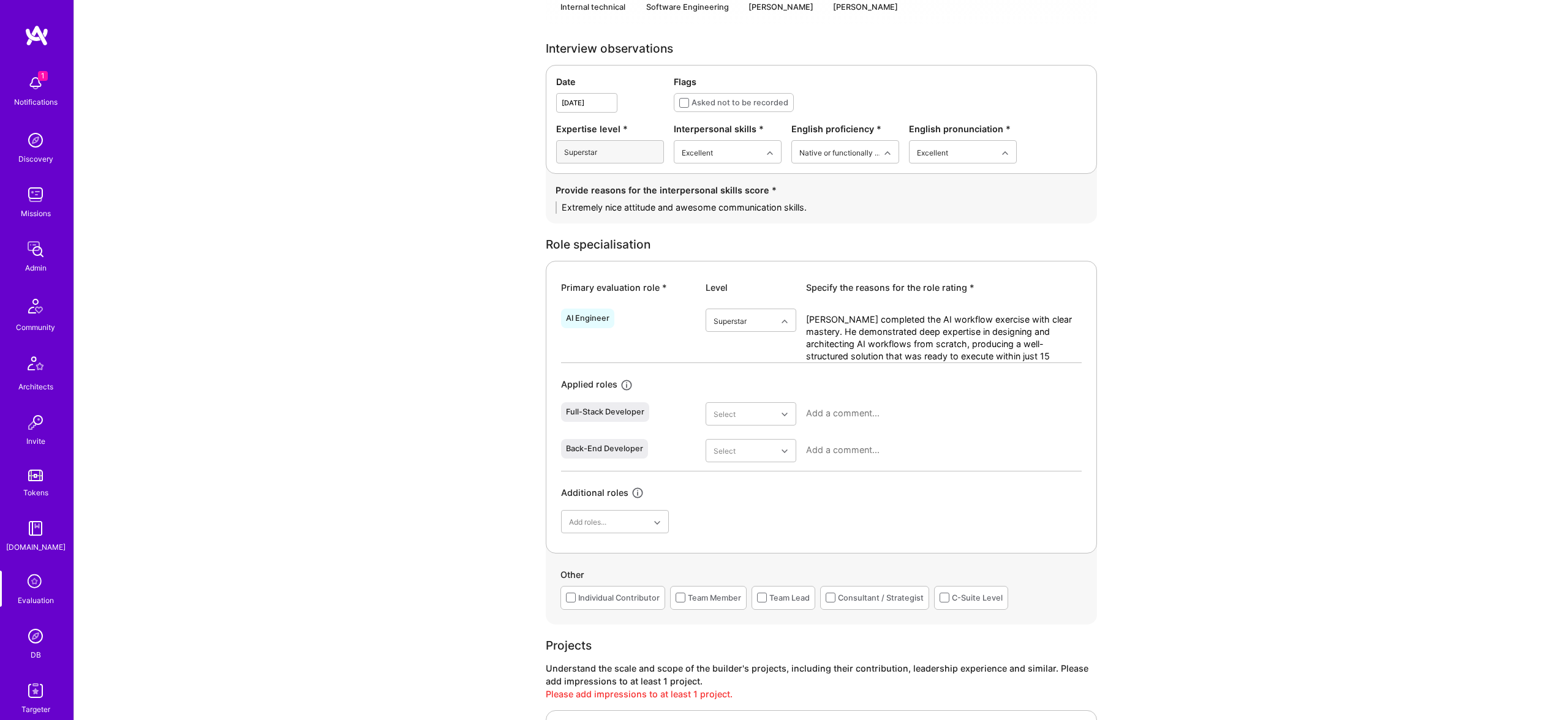
scroll to position [338, 0]
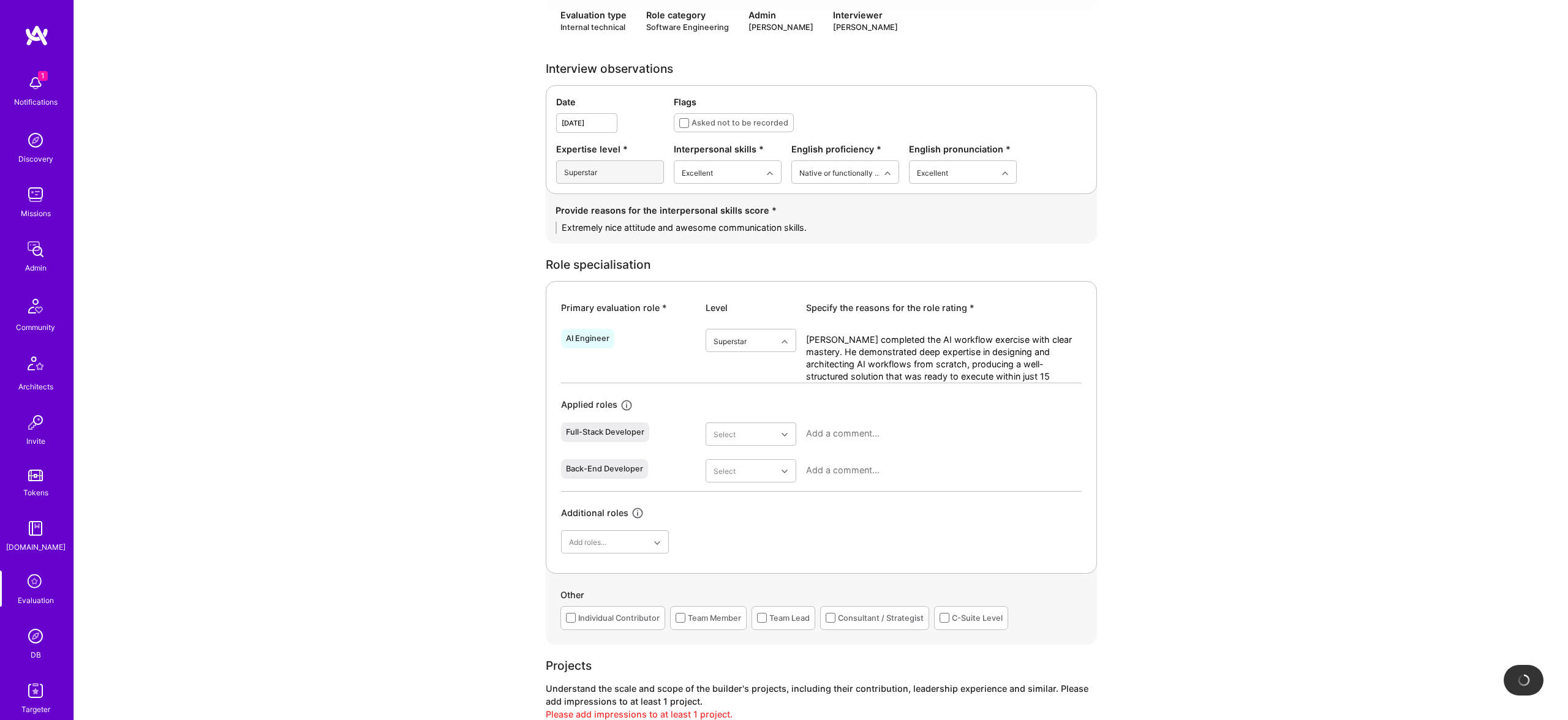
click at [741, 223] on textarea "Extremely nice attitude and awesome communication skills." at bounding box center [821, 228] width 532 height 13
click at [703, 229] on textarea "Extremely nice attitude and awesome communication skills." at bounding box center [821, 228] width 532 height 13
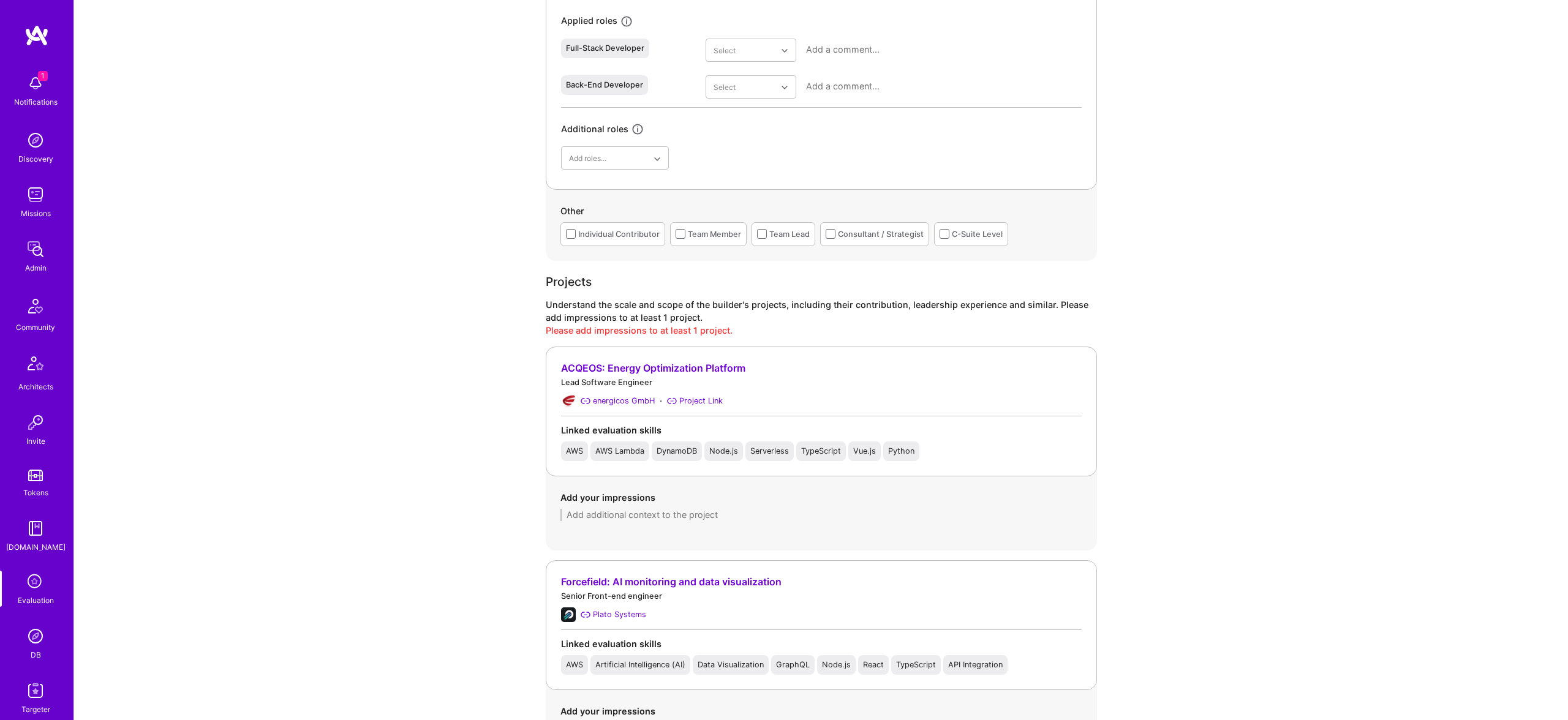
type textarea "Extremely nice attitude and amazing communication skills."
drag, startPoint x: 640, startPoint y: 550, endPoint x: 634, endPoint y: 523, distance: 27.7
click at [635, 533] on div "ACQEOS: Energy Optimization Platform Lead Software Engineer energicos GmbH · Pr…" at bounding box center [821, 662] width 551 height 631
click at [633, 521] on div "Add your impressions" at bounding box center [821, 506] width 551 height 59
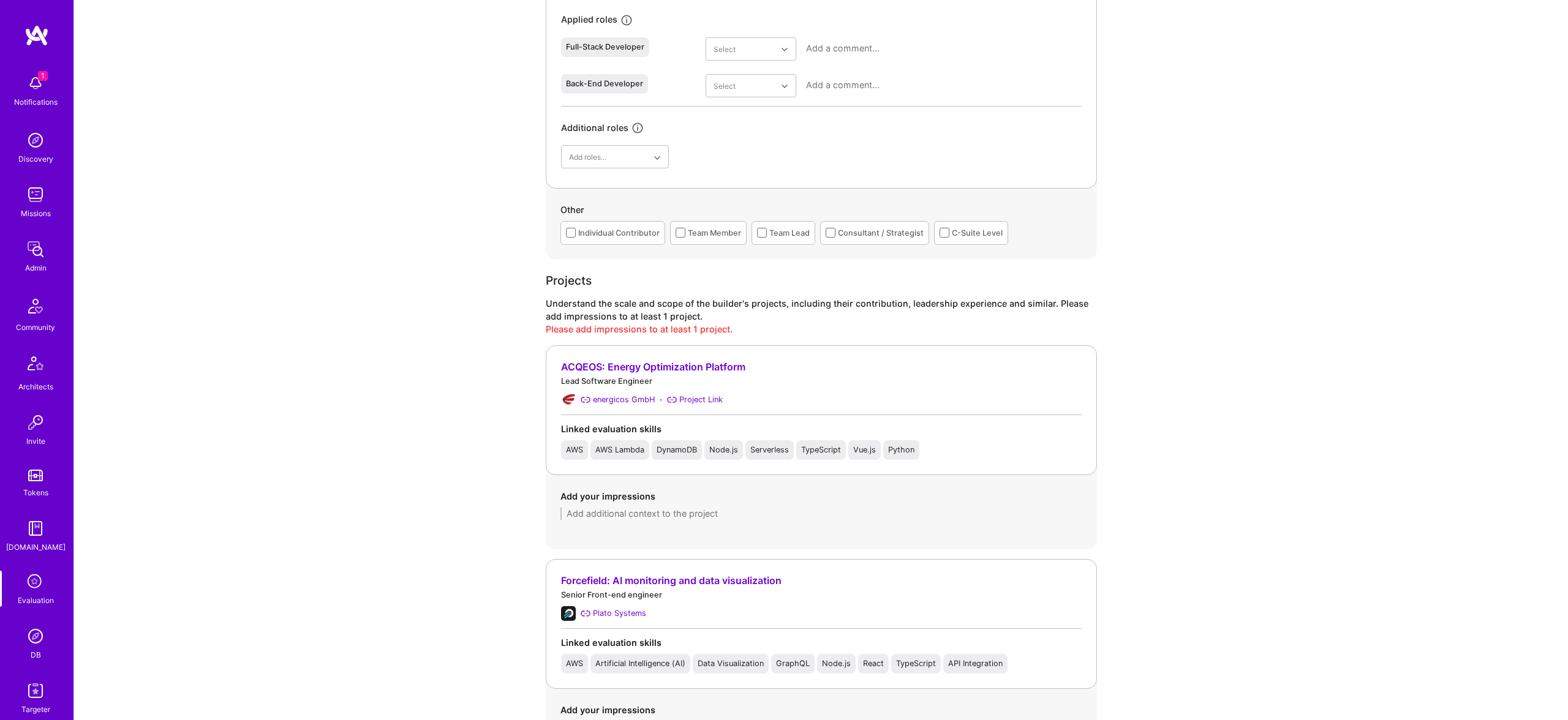
drag, startPoint x: 630, startPoint y: 516, endPoint x: 636, endPoint y: 518, distance: 6.3
click at [630, 518] on textarea at bounding box center [821, 514] width 522 height 13
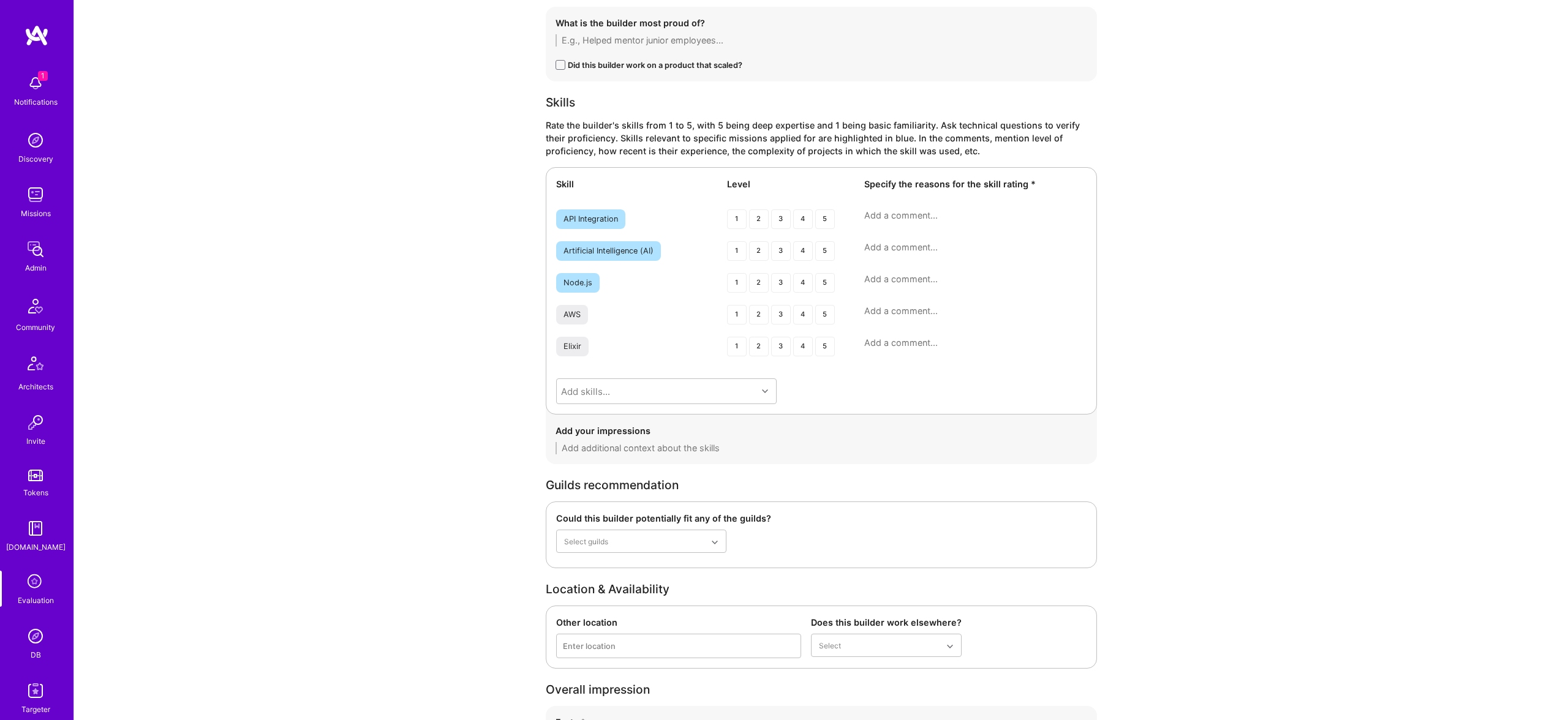
scroll to position [1994, 0]
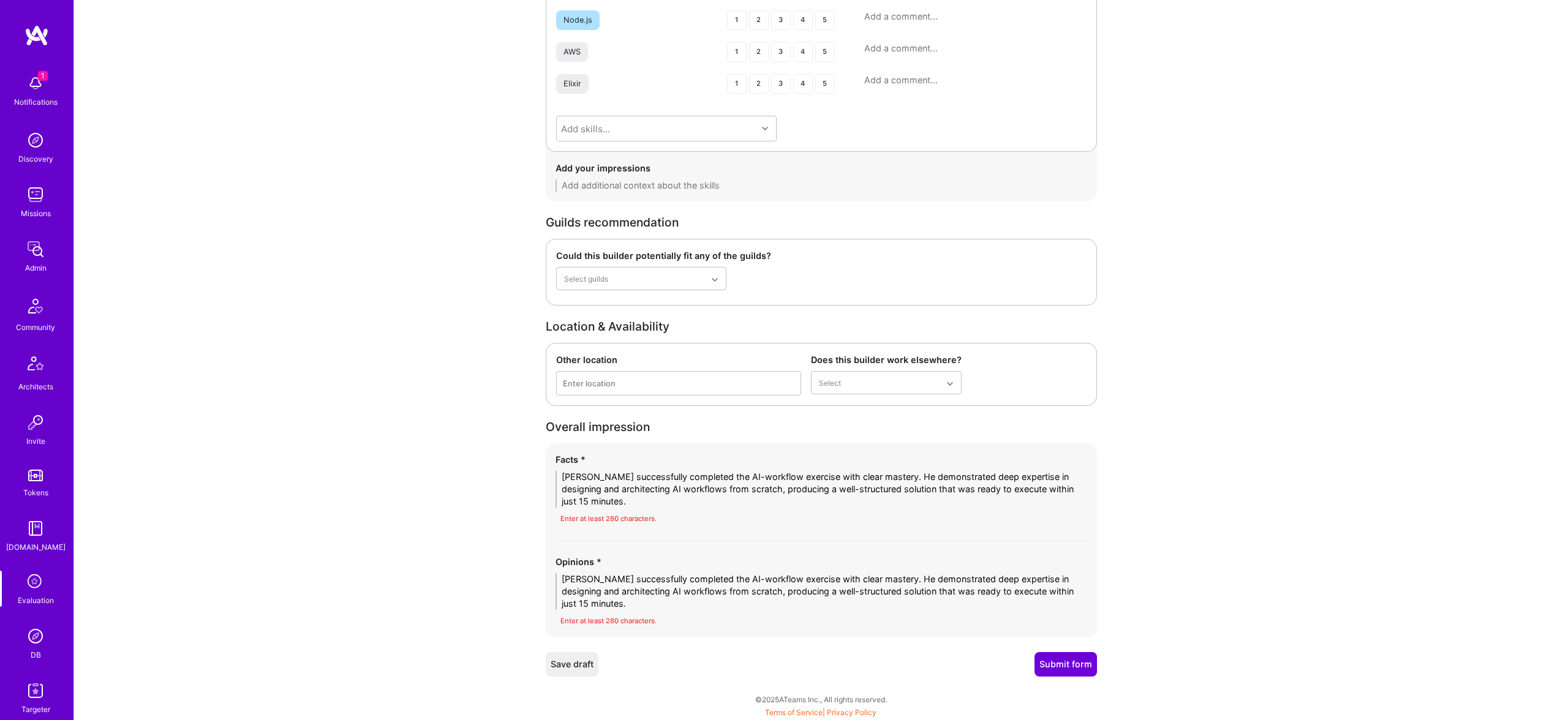
type textarea "Projects not discussed during AI interview."
click at [1070, 663] on button "Submit form" at bounding box center [1066, 664] width 63 height 24
click at [701, 489] on textarea "Juan successfully completed the AI-workflow exercise with clear mastery. He dem…" at bounding box center [821, 489] width 532 height 37
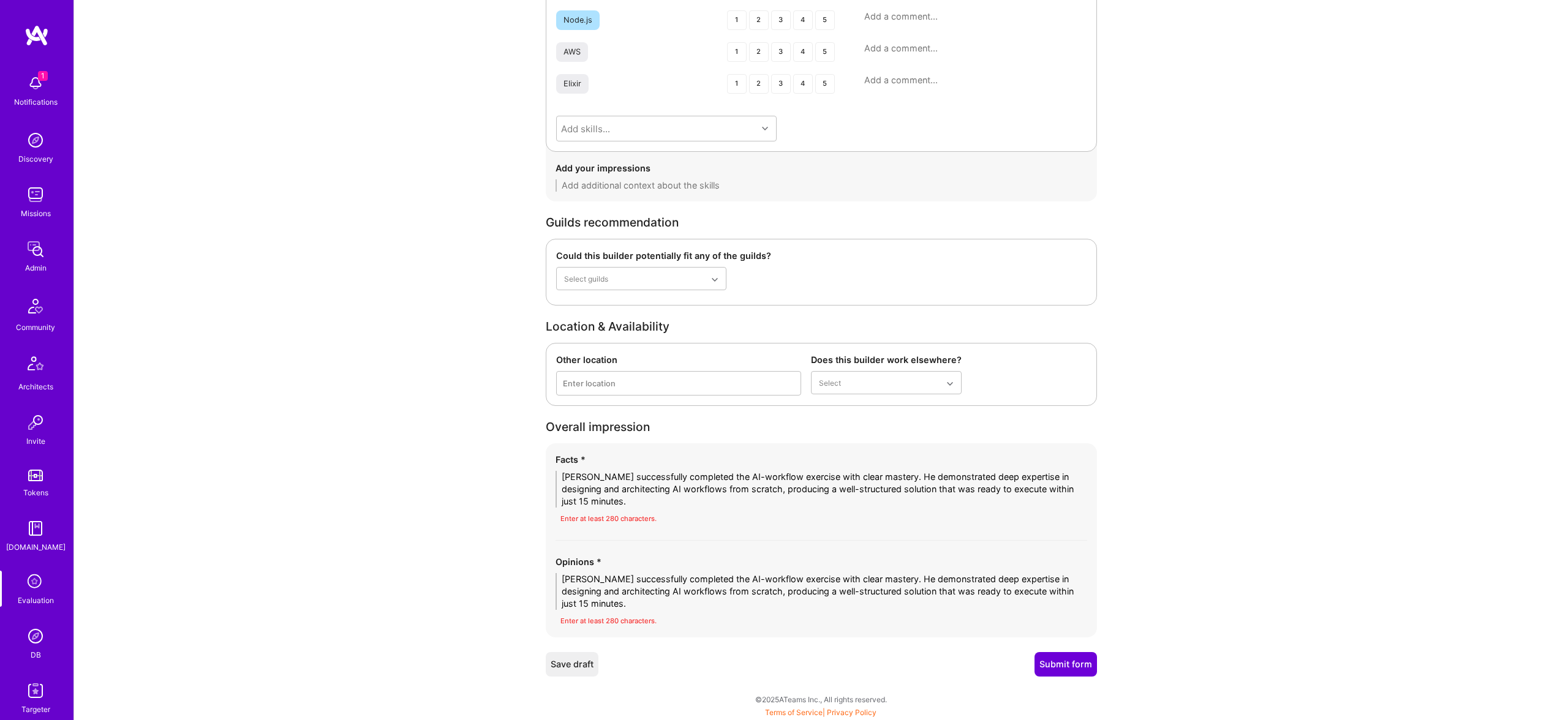
click at [701, 489] on textarea "Juan successfully completed the AI-workflow exercise with clear mastery. He dem…" at bounding box center [821, 489] width 532 height 37
paste textarea "approached the AI-workflow exercise with a structured and confident methodology…"
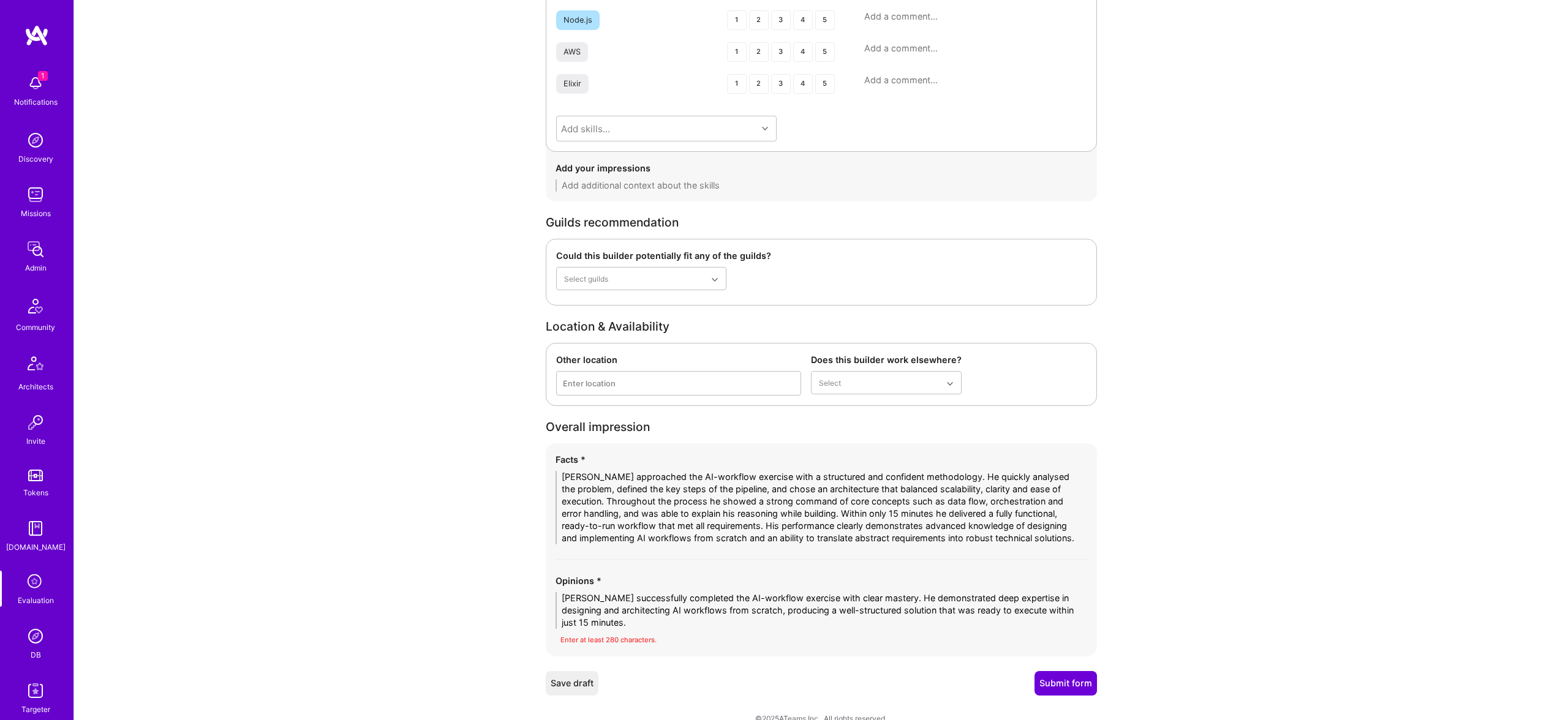
scroll to position [1963, 0]
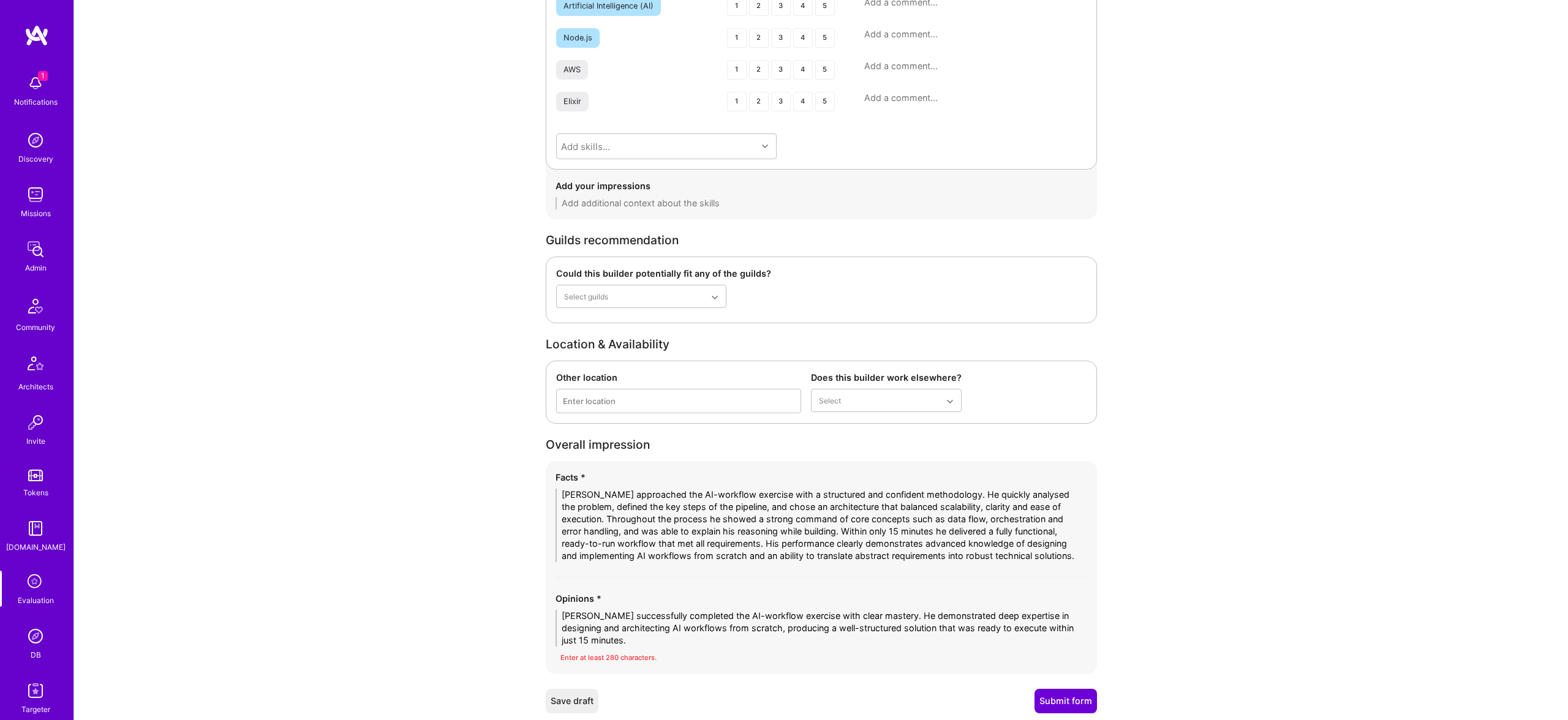
type textarea "Juan approached the AI-workflow exercise with a structured and confident method…"
click at [690, 647] on div "Opinions * Juan successfully completed the AI-workflow exercise with clear mast…" at bounding box center [821, 629] width 532 height 73
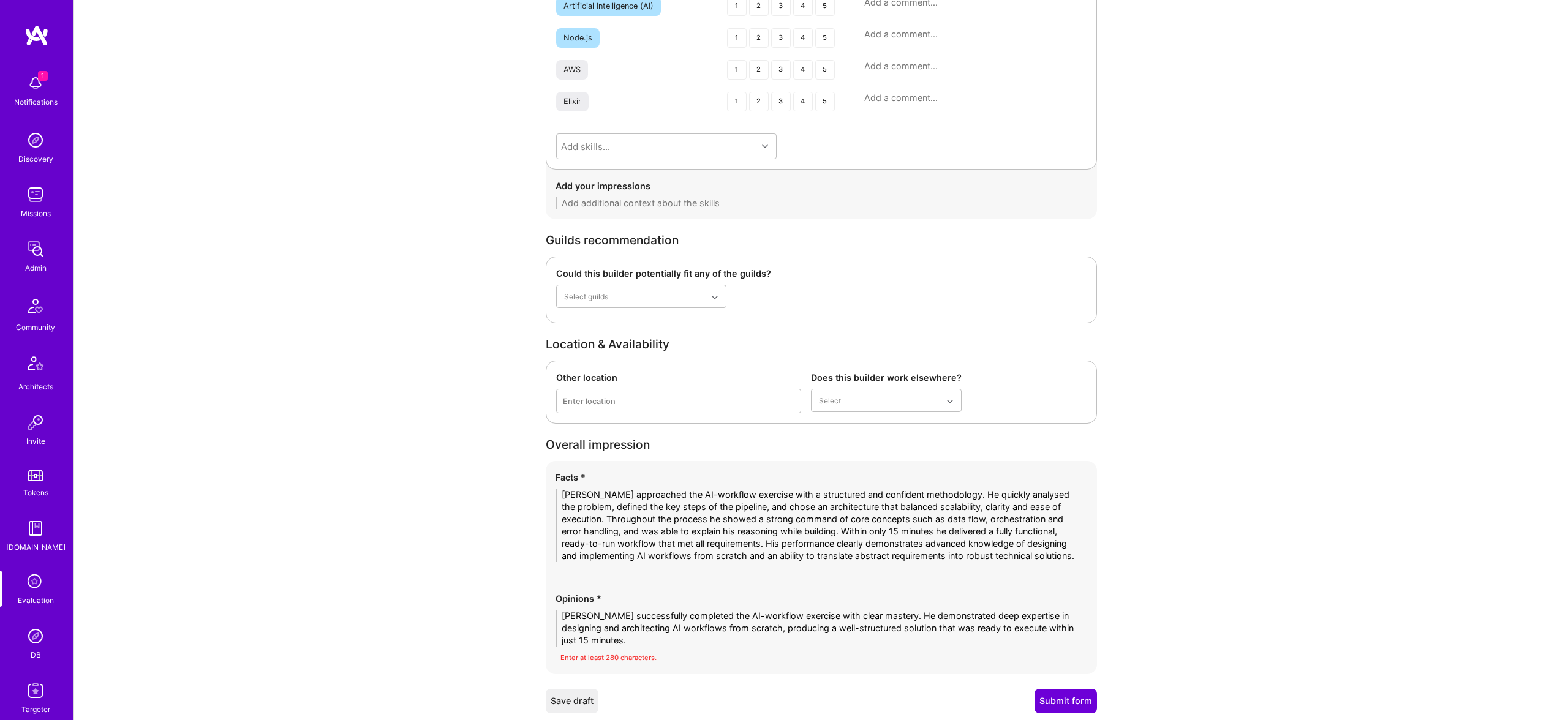
click at [697, 633] on textarea "Juan successfully completed the AI-workflow exercise with clear mastery. He dem…" at bounding box center [821, 628] width 532 height 37
paste textarea "approached the AI-workflow exercise with a structured and confident methodology…"
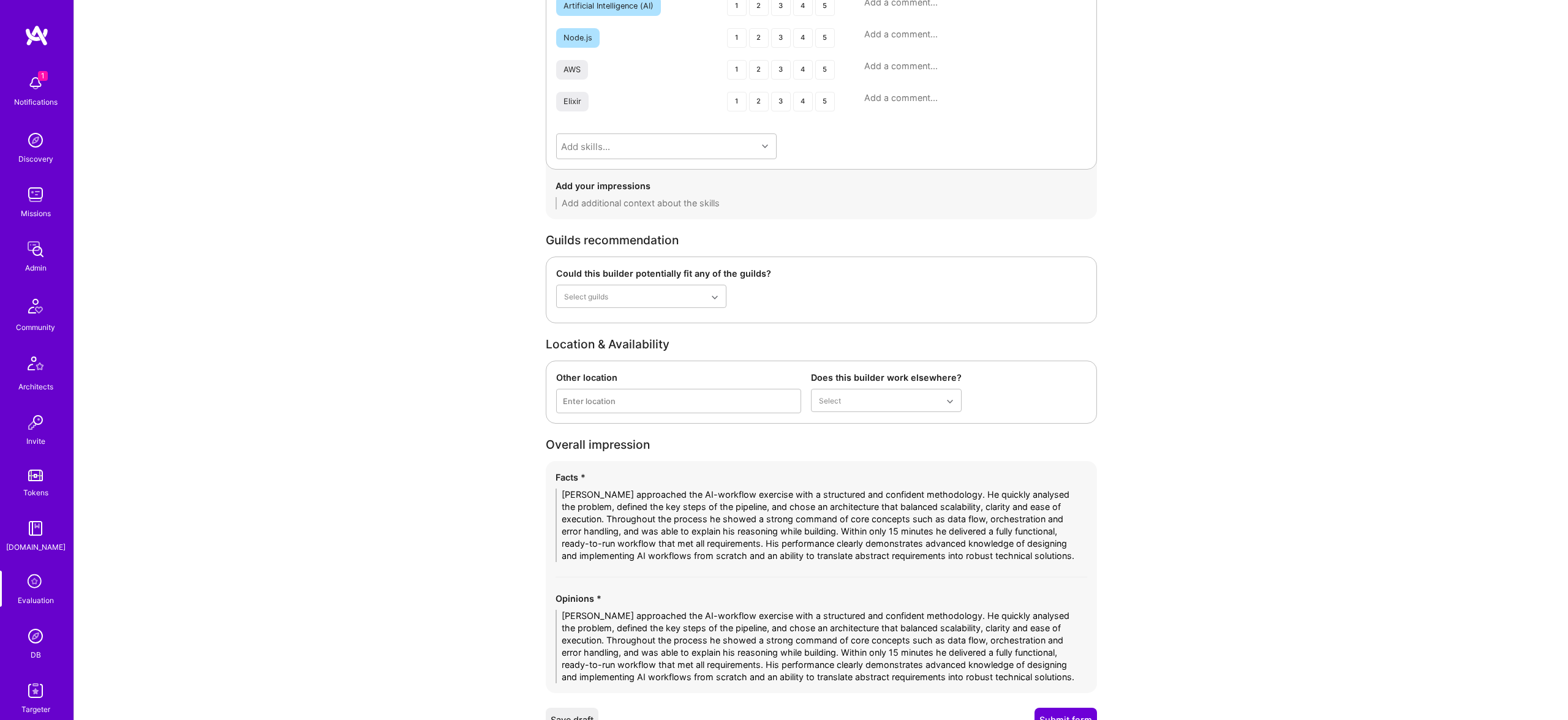
scroll to position [2019, 0]
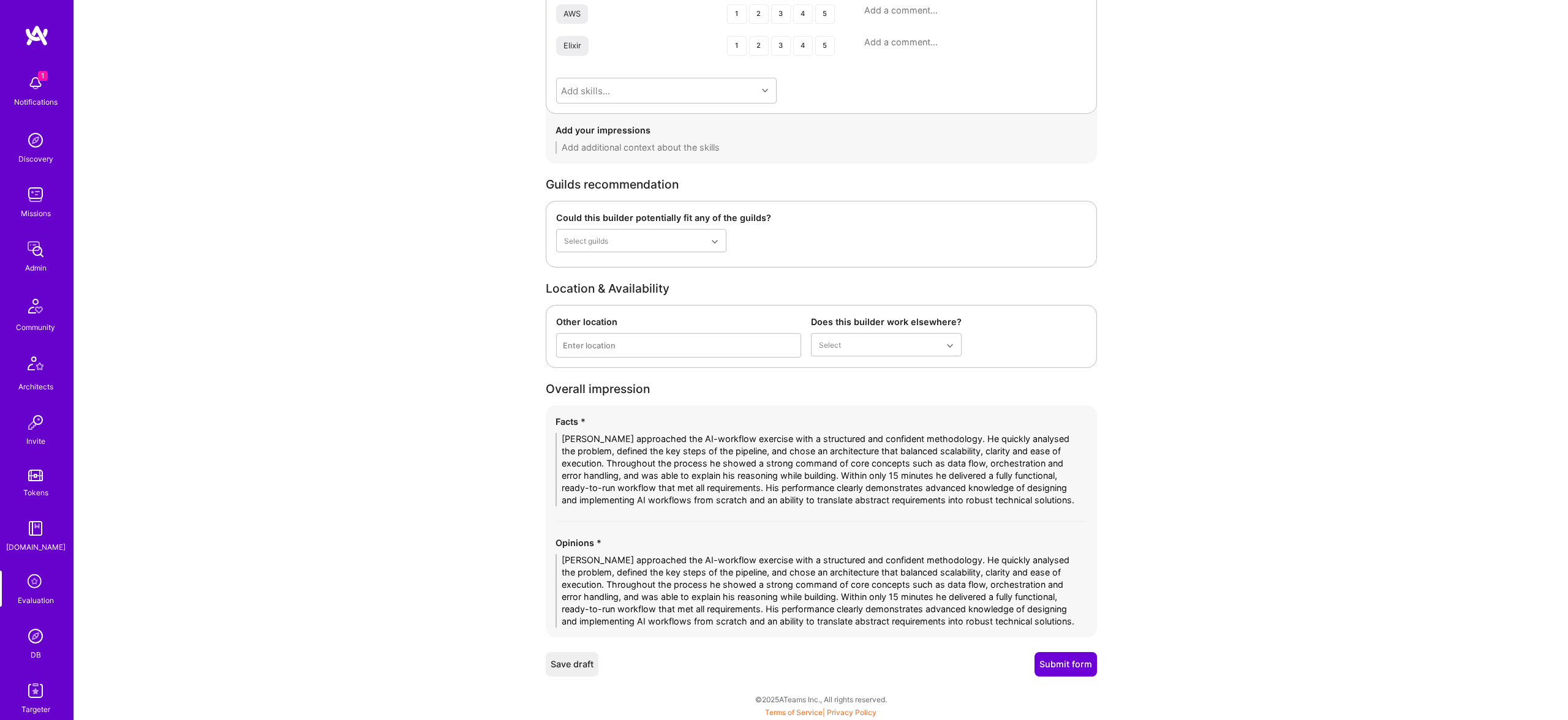
type textarea "Juan approached the AI-workflow exercise with a structured and confident method…"
click at [1057, 663] on button "Submit form" at bounding box center [1066, 664] width 63 height 24
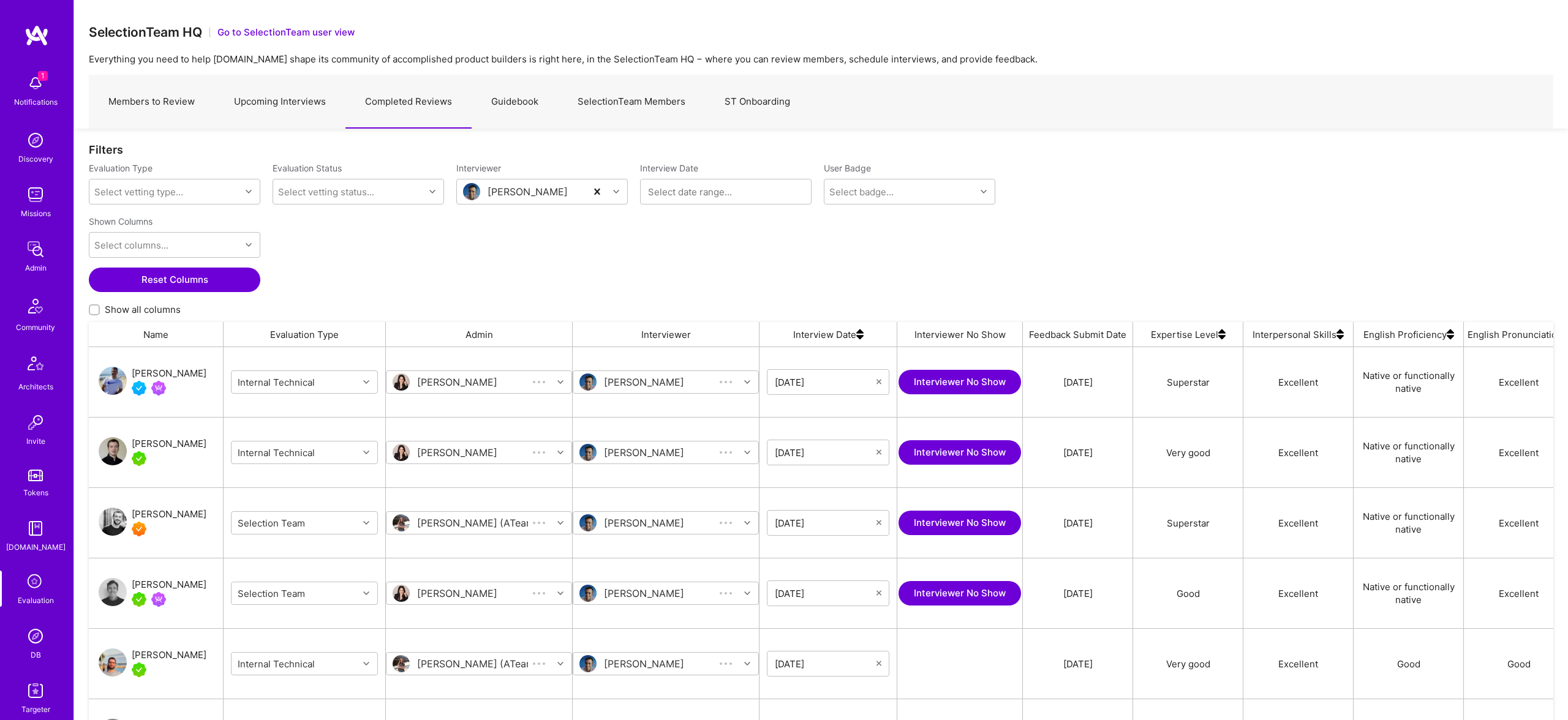
scroll to position [592, 1465]
click at [30, 79] on img at bounding box center [35, 83] width 24 height 24
click at [33, 83] on div "1 Notifications Discovery Missions Admin Community Architects Invite Tokens A.G…" at bounding box center [36, 392] width 73 height 647
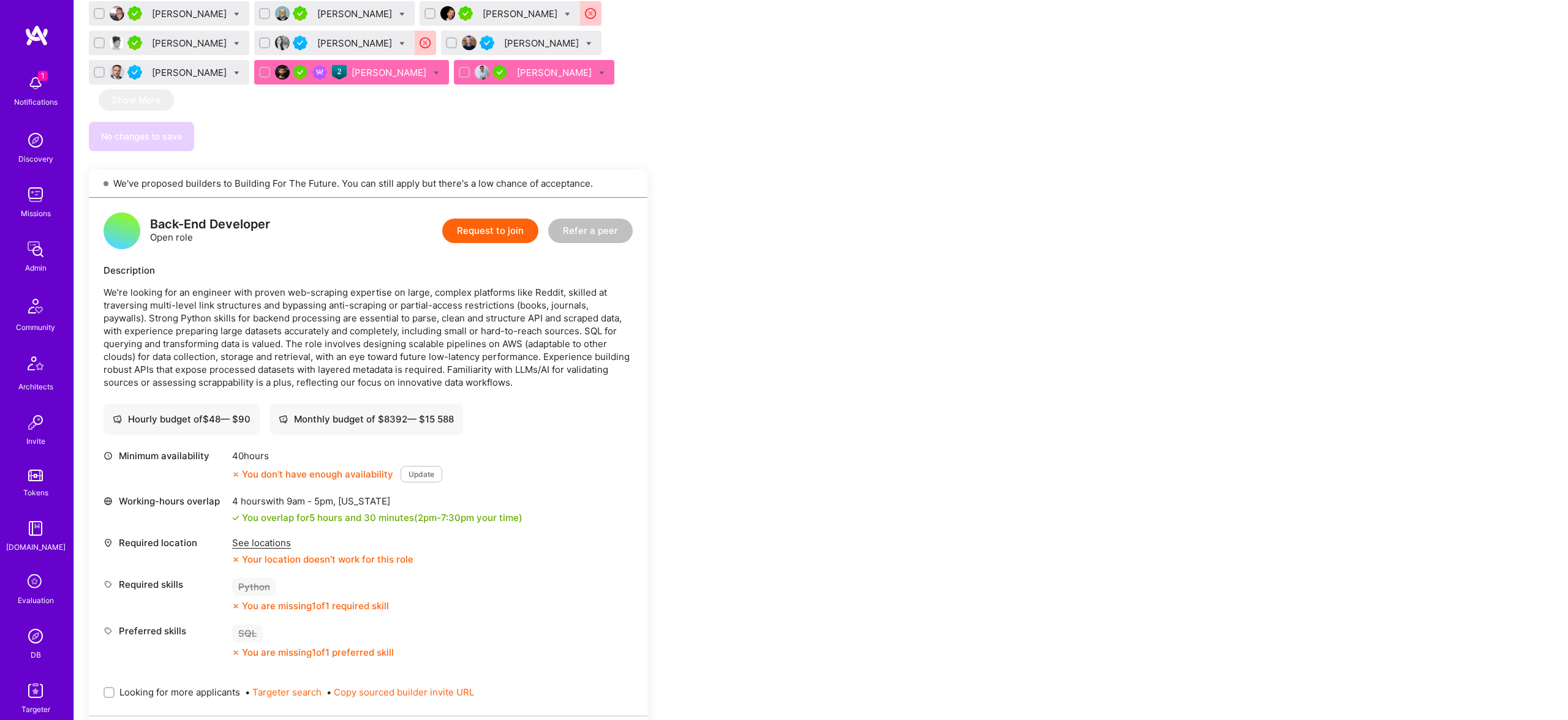
scroll to position [2522, 0]
click at [17, 643] on link "DB" at bounding box center [35, 643] width 76 height 38
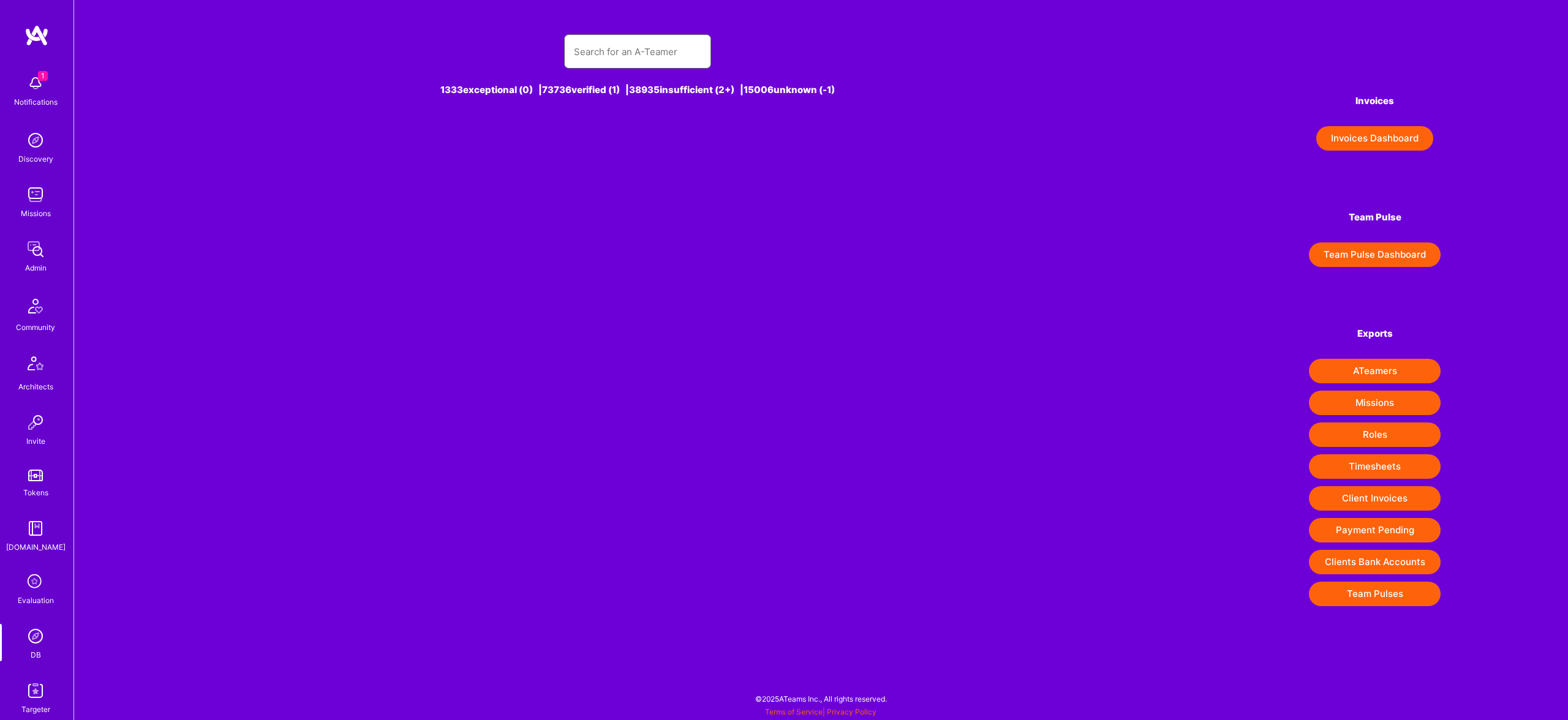
click at [583, 48] on input "text" at bounding box center [638, 52] width 128 height 31
type input "Faran Malik"
drag, startPoint x: 734, startPoint y: 65, endPoint x: 688, endPoint y: 51, distance: 48.1
click at [717, 57] on div "Faran Malik 1333 exceptional (0) | 73736 verified (1) | 38935 insufficient (2+)…" at bounding box center [638, 73] width 873 height 106
drag, startPoint x: 688, startPoint y: 51, endPoint x: 664, endPoint y: 58, distance: 25.0
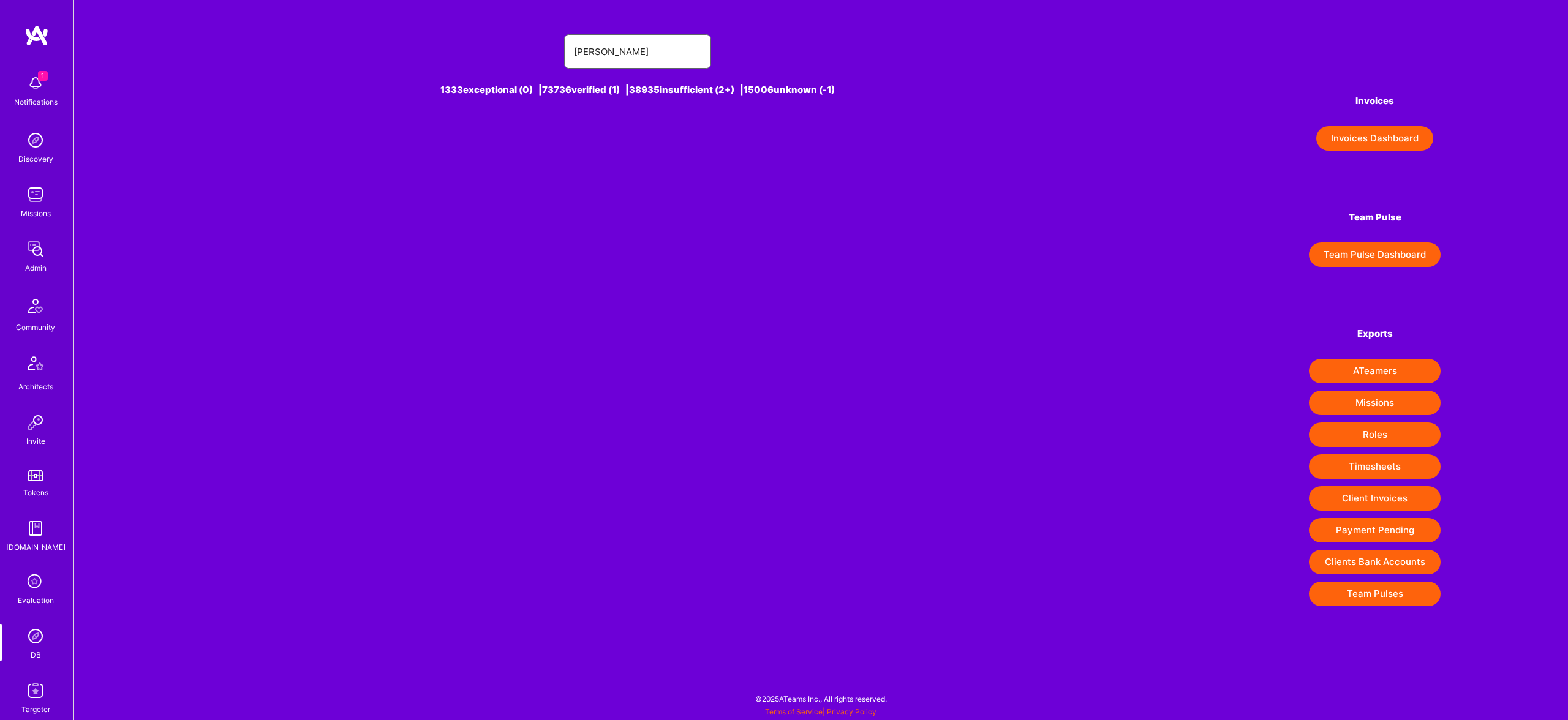
click at [685, 52] on input "Faran Malik" at bounding box center [638, 52] width 128 height 31
click at [662, 58] on input "Faran Malik" at bounding box center [638, 52] width 128 height 31
drag, startPoint x: 647, startPoint y: 57, endPoint x: 583, endPoint y: 67, distance: 64.8
click at [546, 52] on div "Faran Malik" at bounding box center [638, 51] width 873 height 34
